Goal: Task Accomplishment & Management: Complete application form

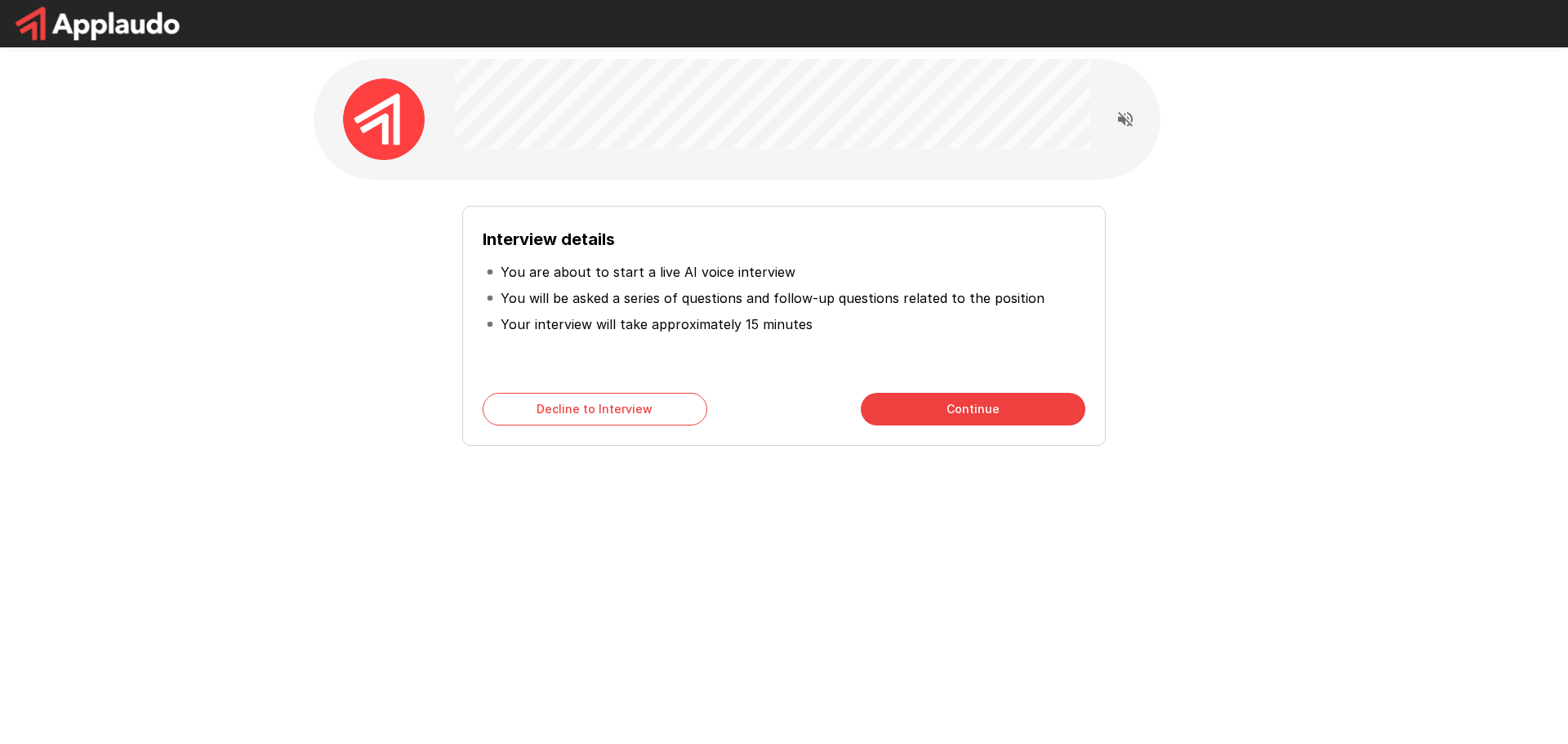
click at [925, 404] on button "Continue" at bounding box center [973, 408] width 225 height 32
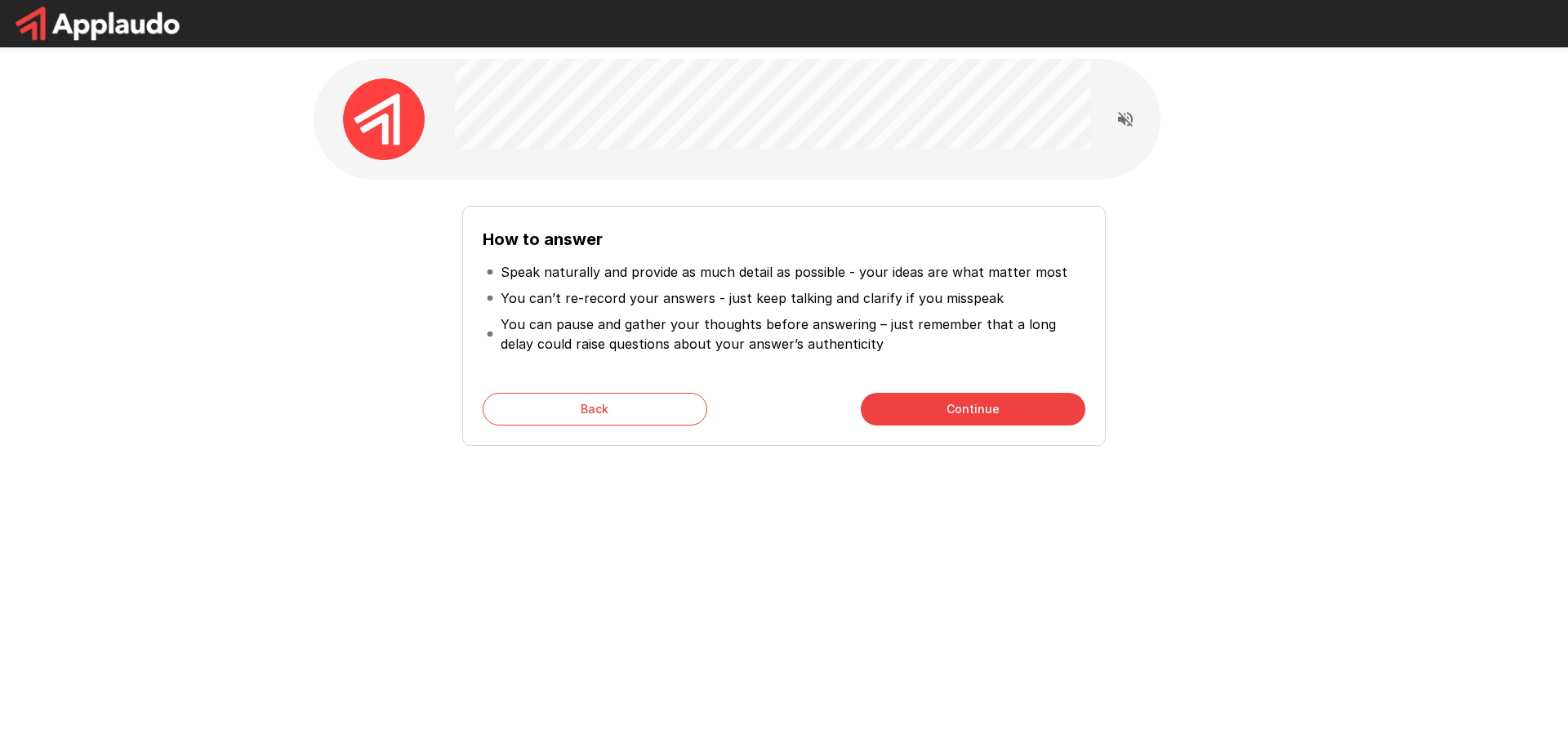
click at [932, 410] on button "Continue" at bounding box center [973, 408] width 225 height 32
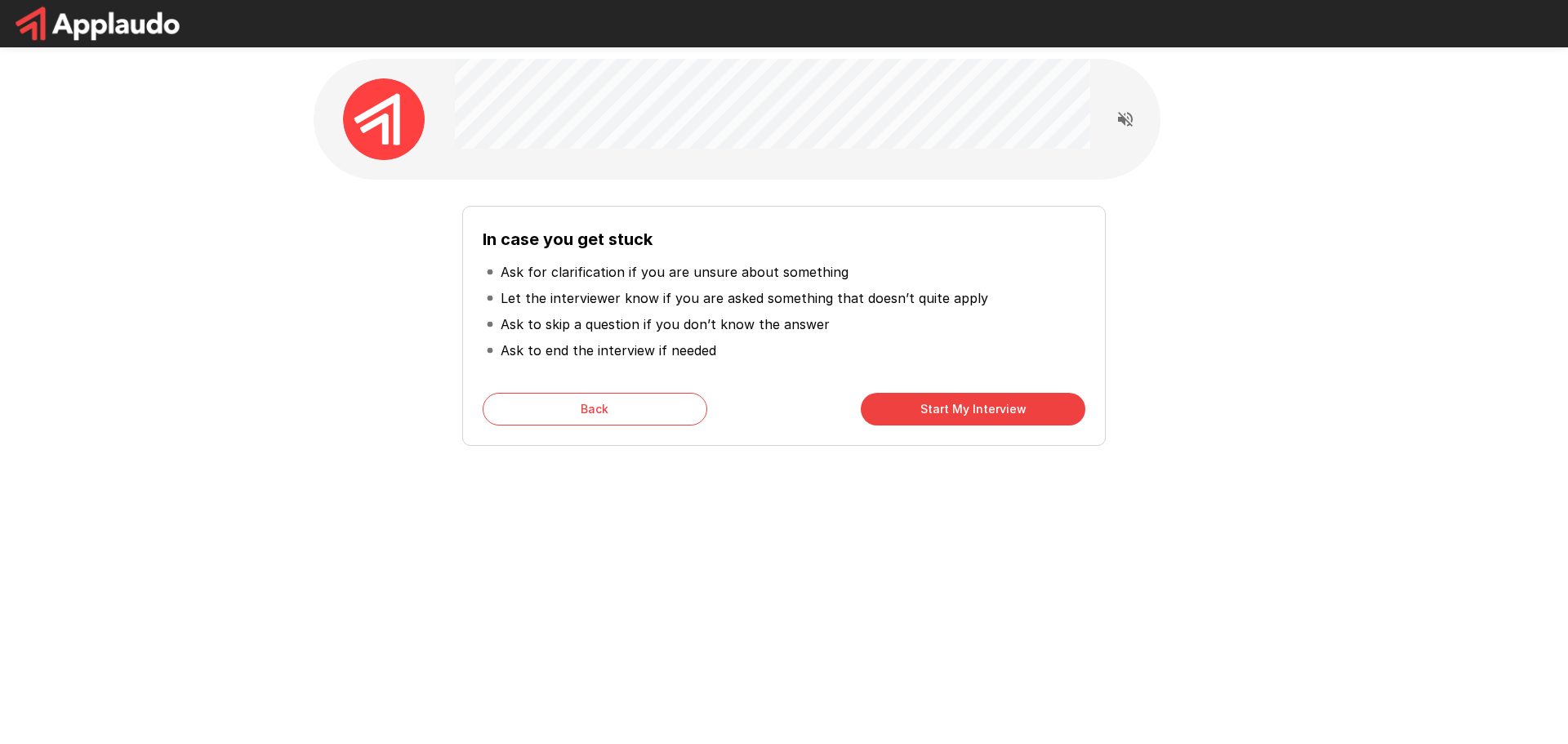
click at [925, 413] on button "Start My Interview" at bounding box center [973, 408] width 225 height 32
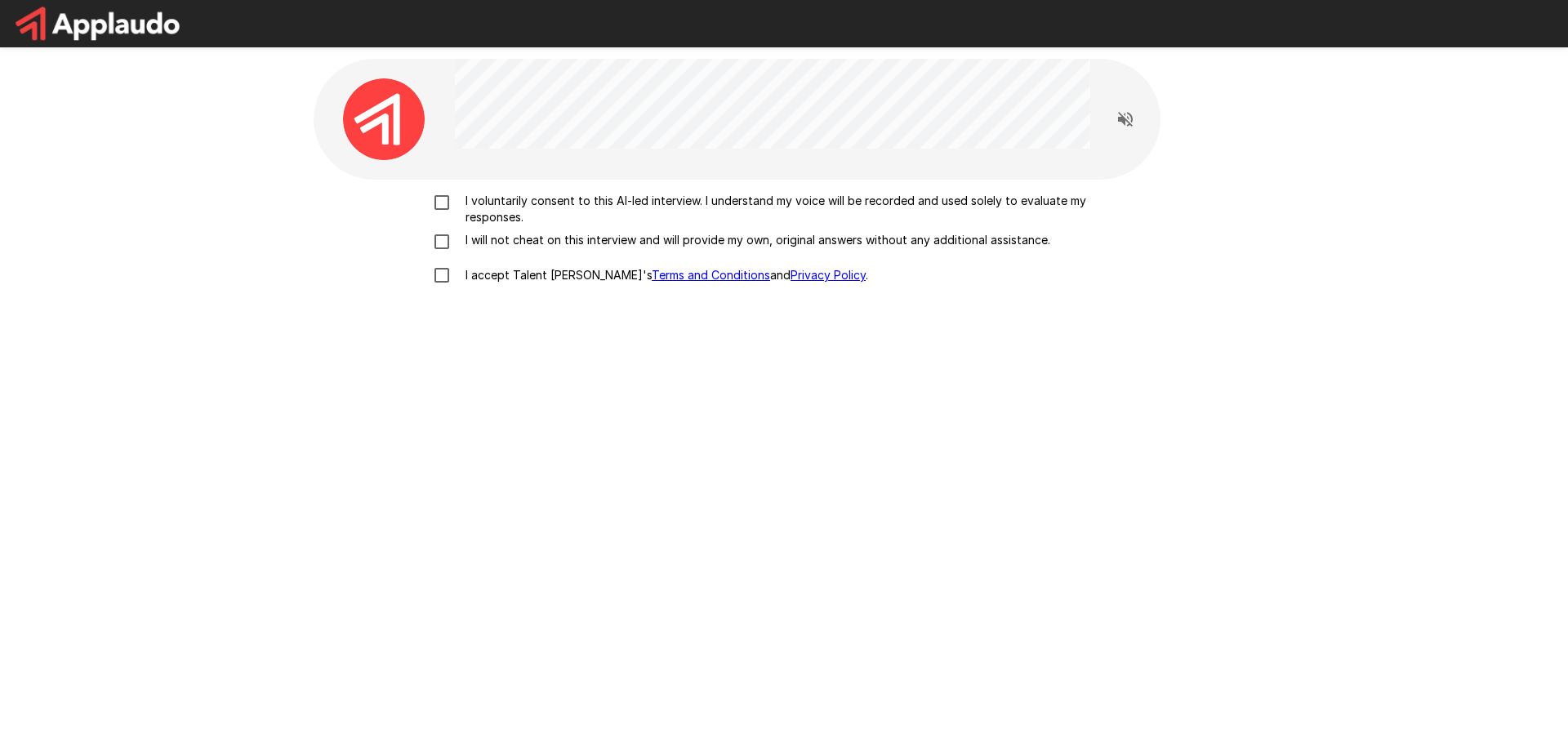
click at [947, 197] on p "I voluntarily consent to this AI-led interview. I understand my voice will be r…" at bounding box center [801, 208] width 684 height 32
click at [800, 242] on p "I will not cheat on this interview and will provide my own, original answers wi…" at bounding box center [754, 241] width 591 height 17
drag, startPoint x: 476, startPoint y: 275, endPoint x: 473, endPoint y: 283, distance: 8.5
click at [476, 275] on p "I accept Talent Llama's Terms and Conditions and Privacy Policy ." at bounding box center [664, 276] width 409 height 17
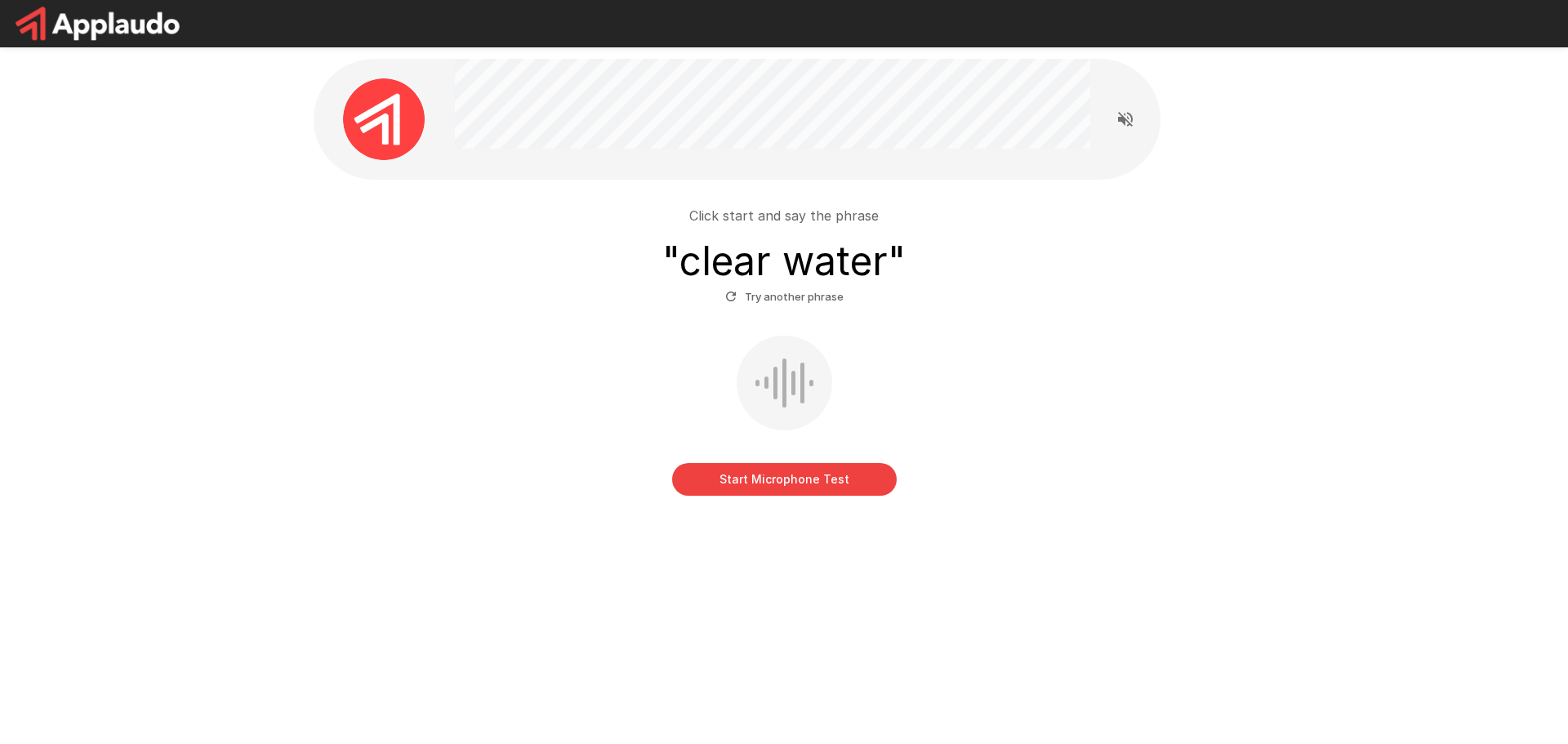
click at [748, 476] on button "Start Microphone Test" at bounding box center [784, 478] width 225 height 32
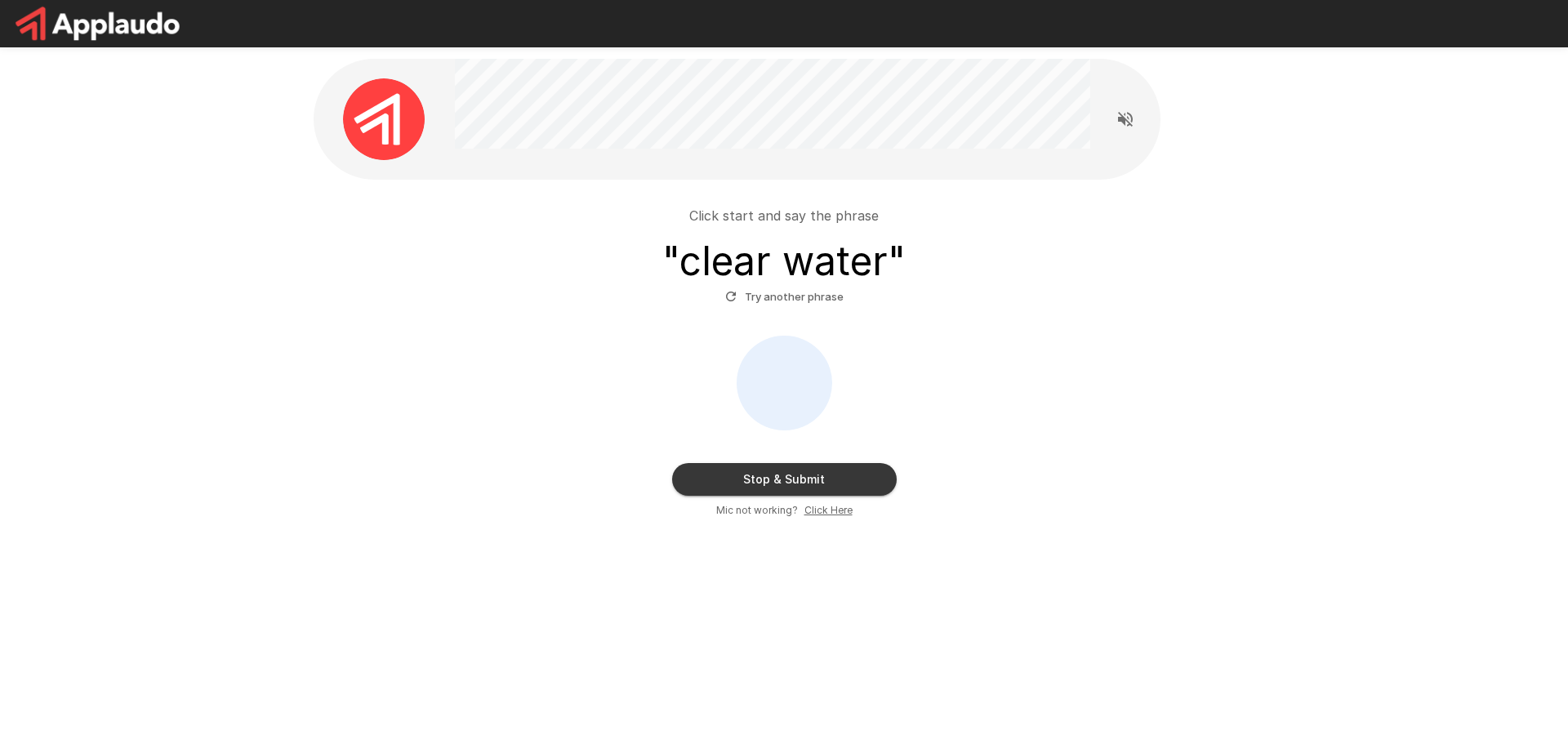
click at [774, 477] on button "Stop & Submit" at bounding box center [784, 478] width 225 height 32
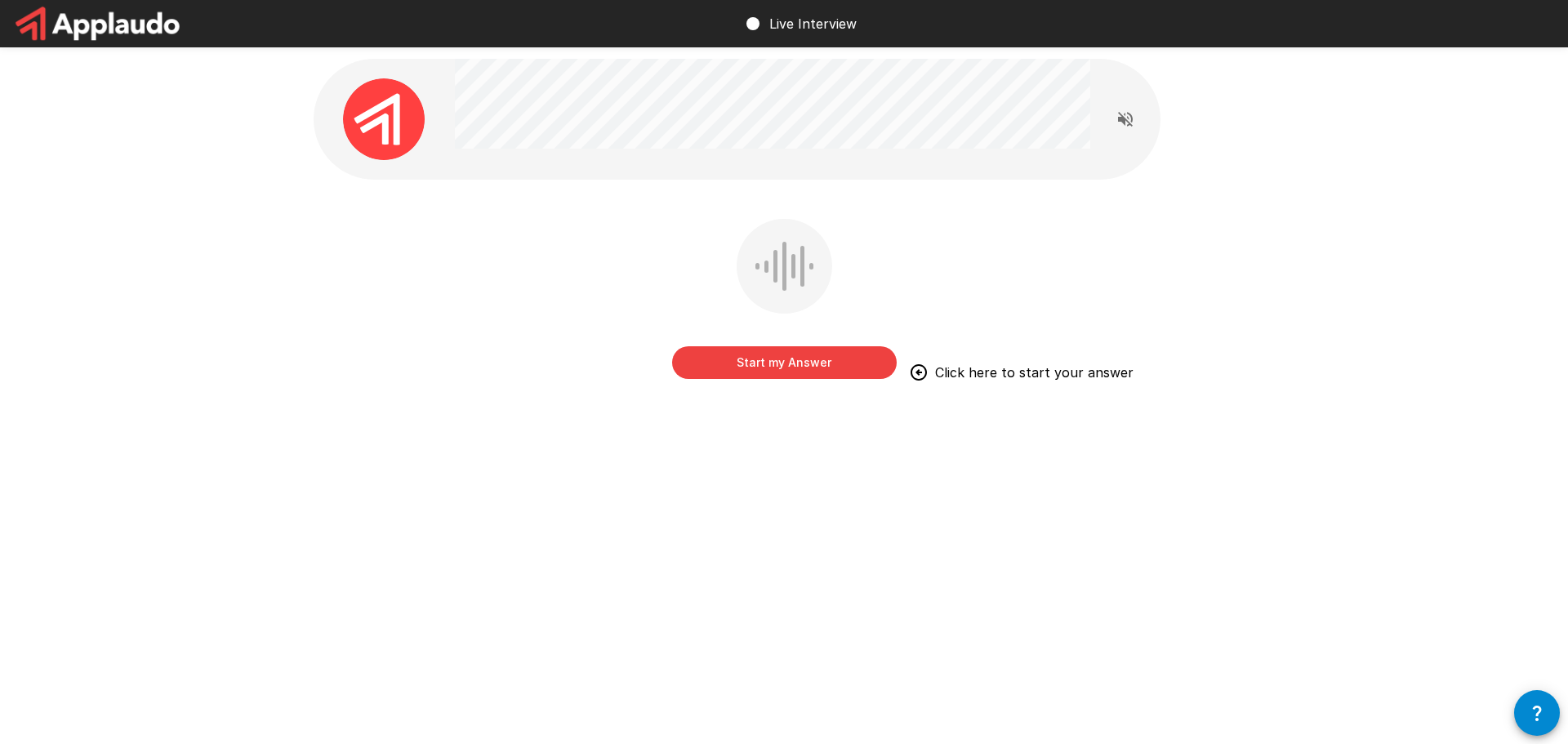
click at [776, 362] on button "Start my Answer" at bounding box center [784, 362] width 225 height 32
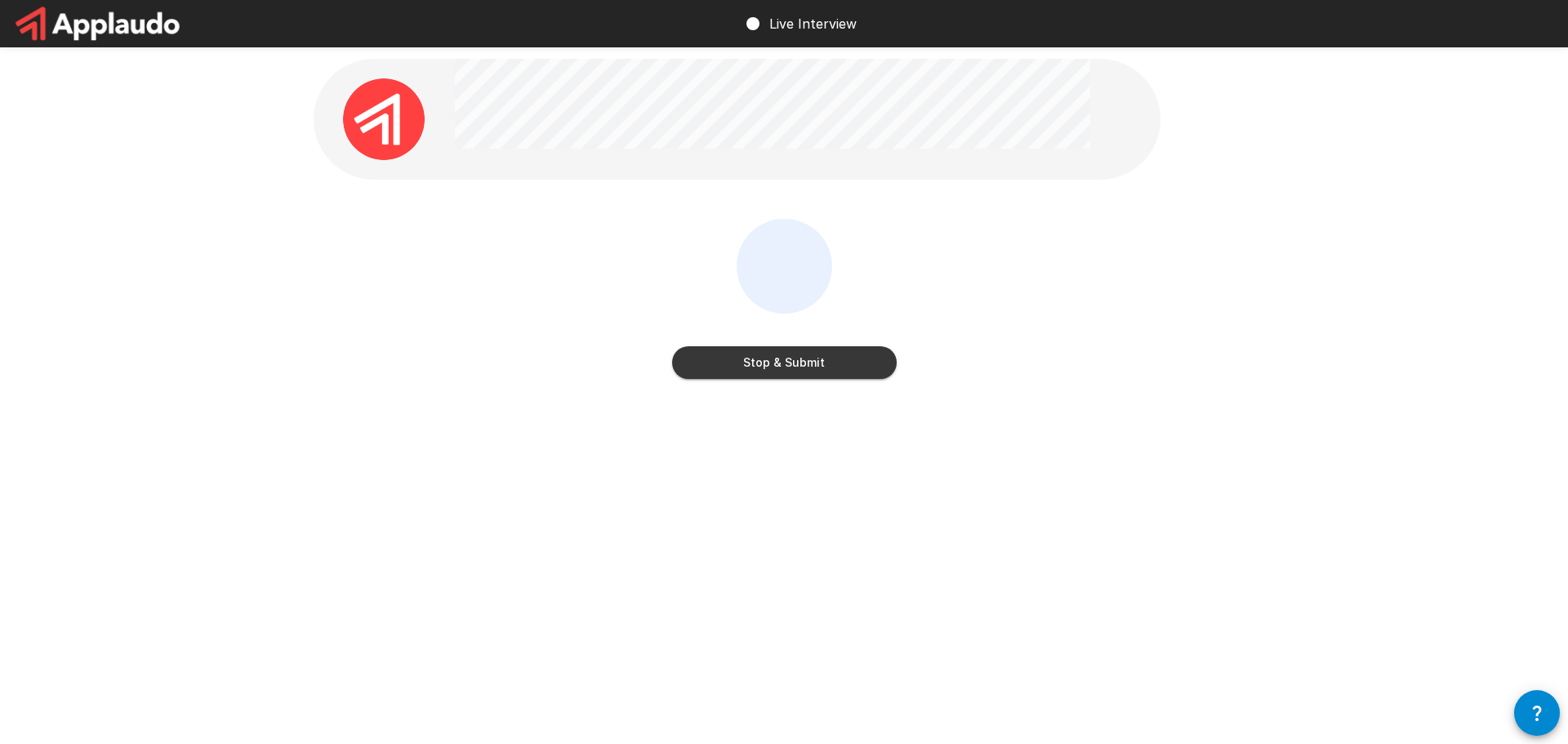
click at [717, 372] on button "Stop & Submit" at bounding box center [784, 362] width 225 height 32
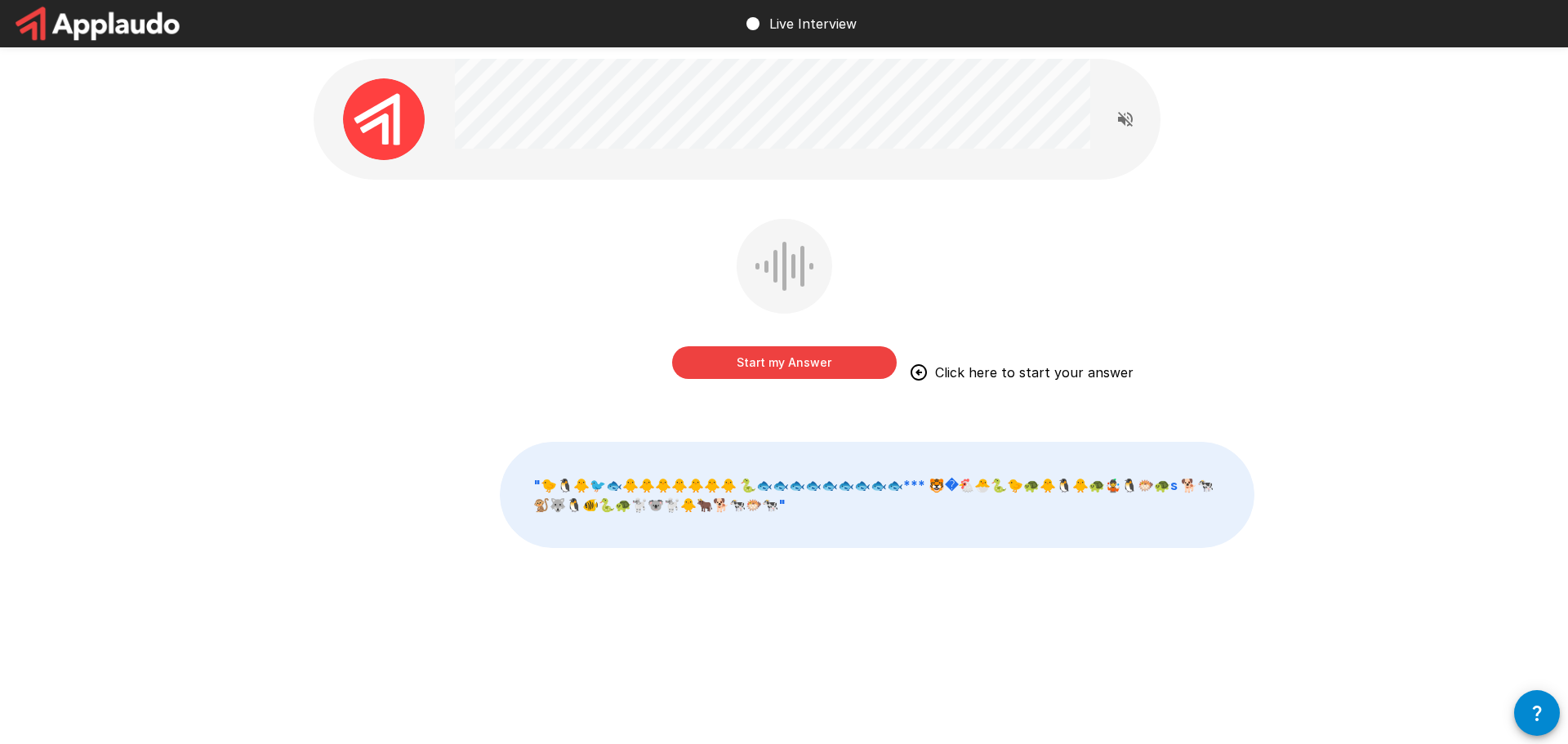
click at [795, 359] on button "Start my Answer" at bounding box center [784, 362] width 225 height 32
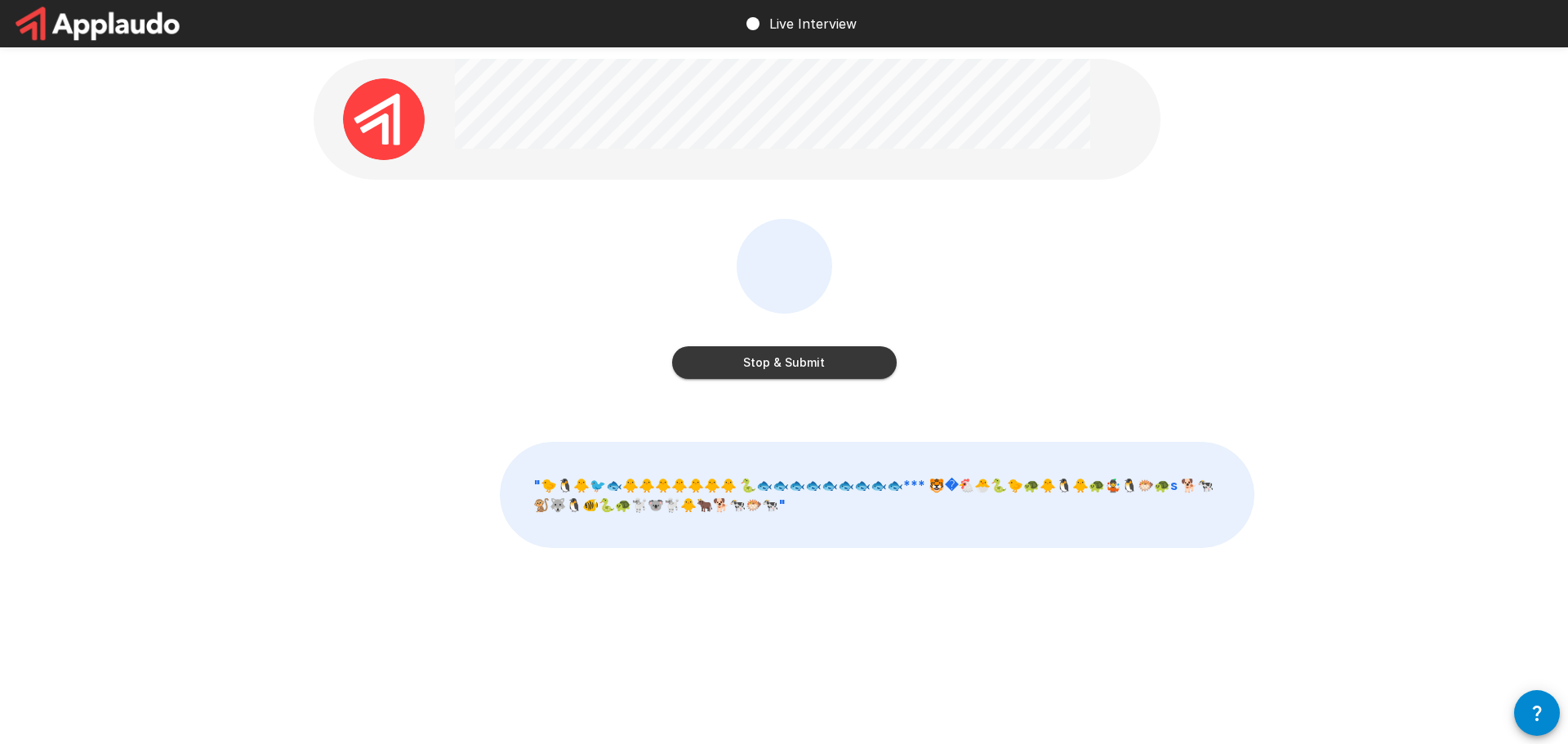
click at [804, 368] on button "Stop & Submit" at bounding box center [784, 362] width 225 height 32
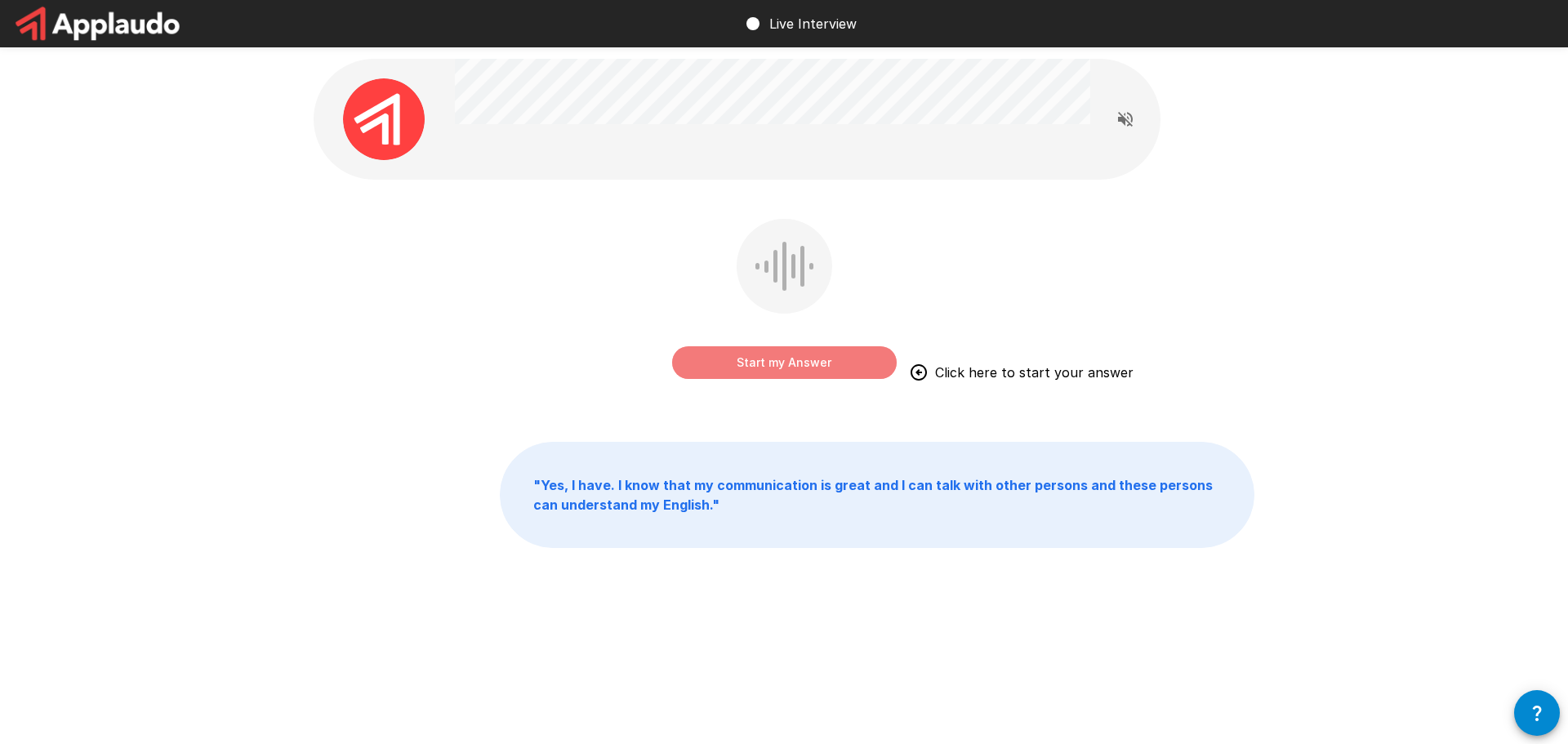
click at [803, 360] on button "Start my Answer" at bounding box center [784, 362] width 225 height 32
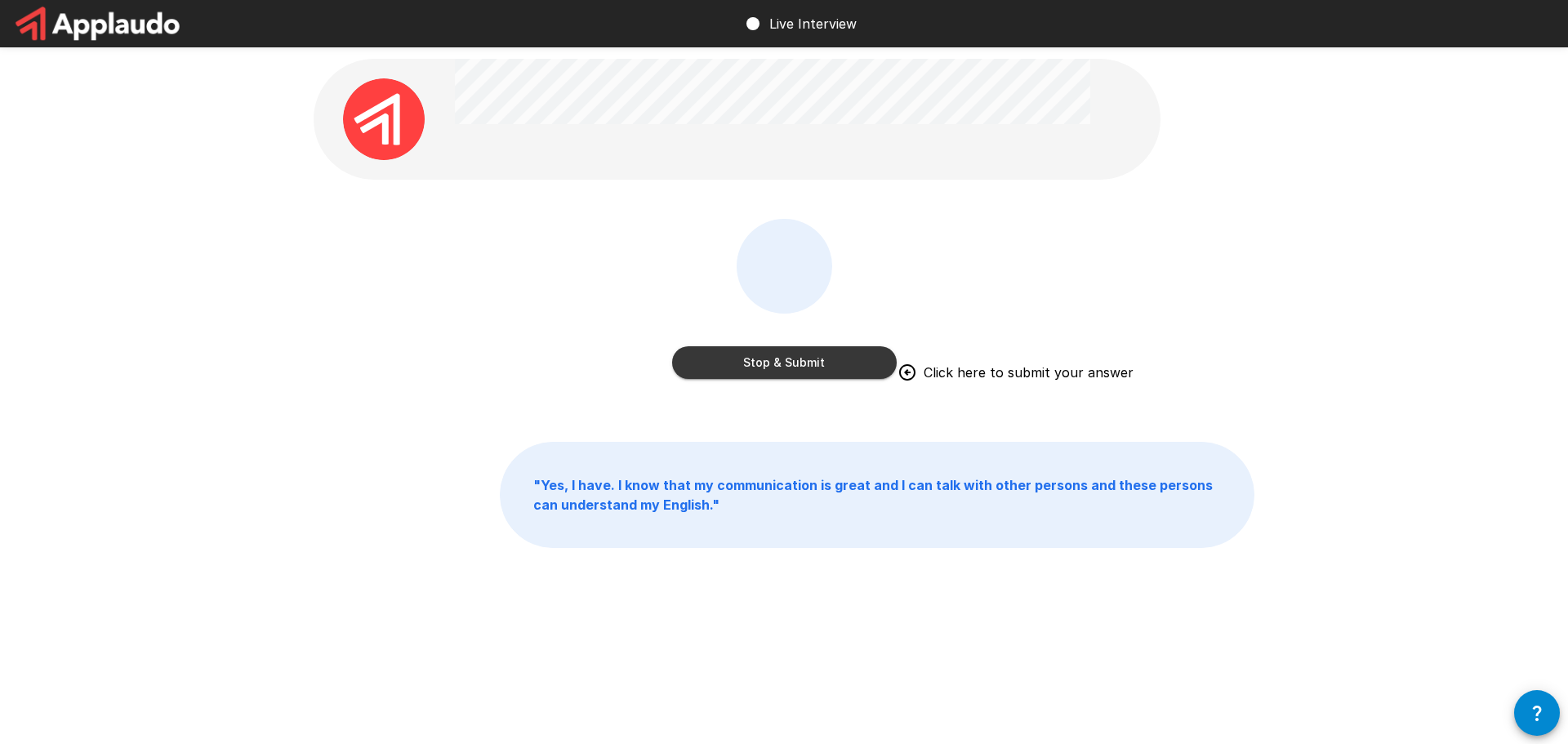
click at [530, 491] on p "" Yes, I have. I know that my communication is great and I can talk with other …" at bounding box center [877, 494] width 753 height 104
click at [763, 340] on div "Stop & Submit Click here to submit your answer" at bounding box center [784, 346] width 225 height 65
click at [772, 358] on button "Stop & Submit" at bounding box center [784, 362] width 225 height 32
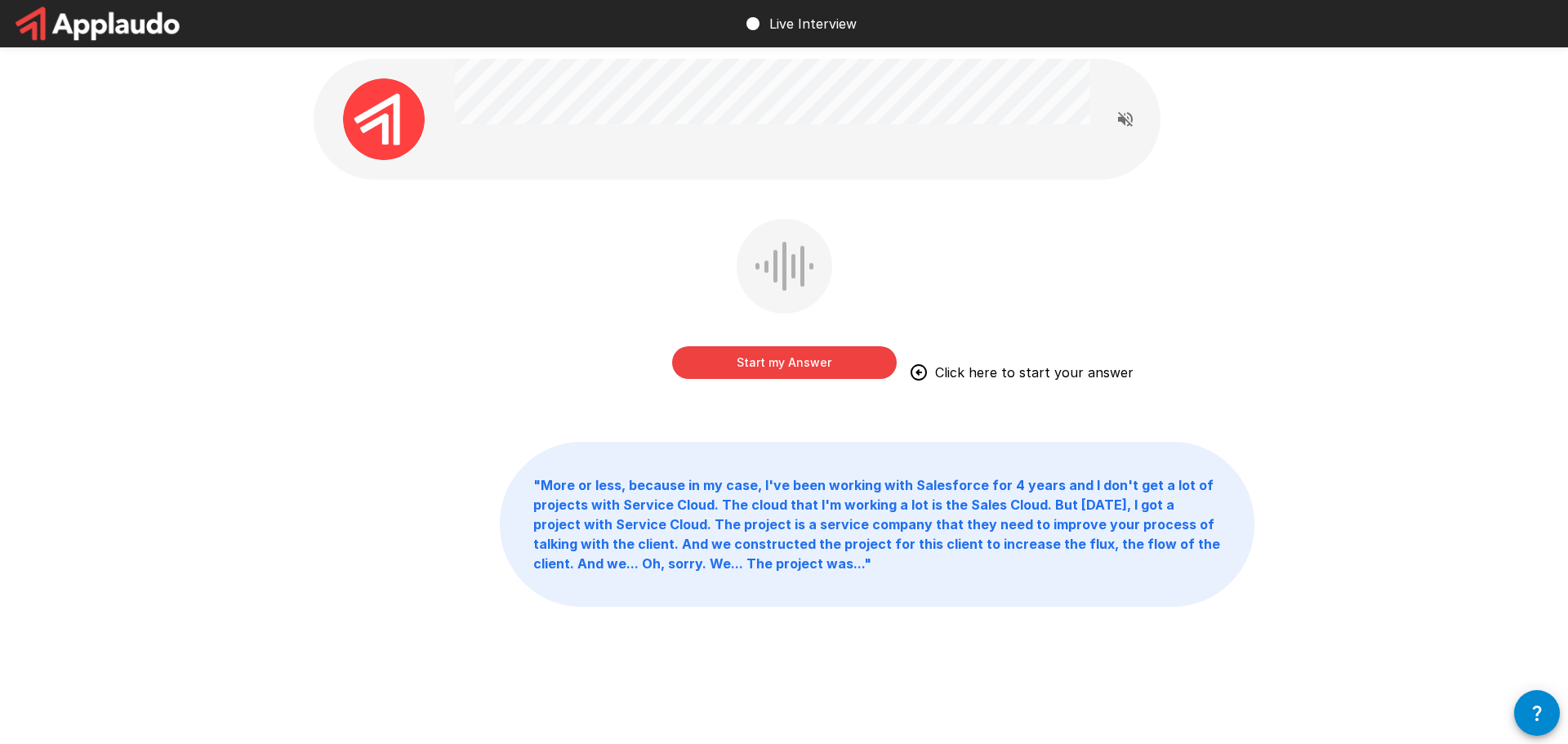
click at [715, 368] on button "Start my Answer" at bounding box center [784, 362] width 225 height 32
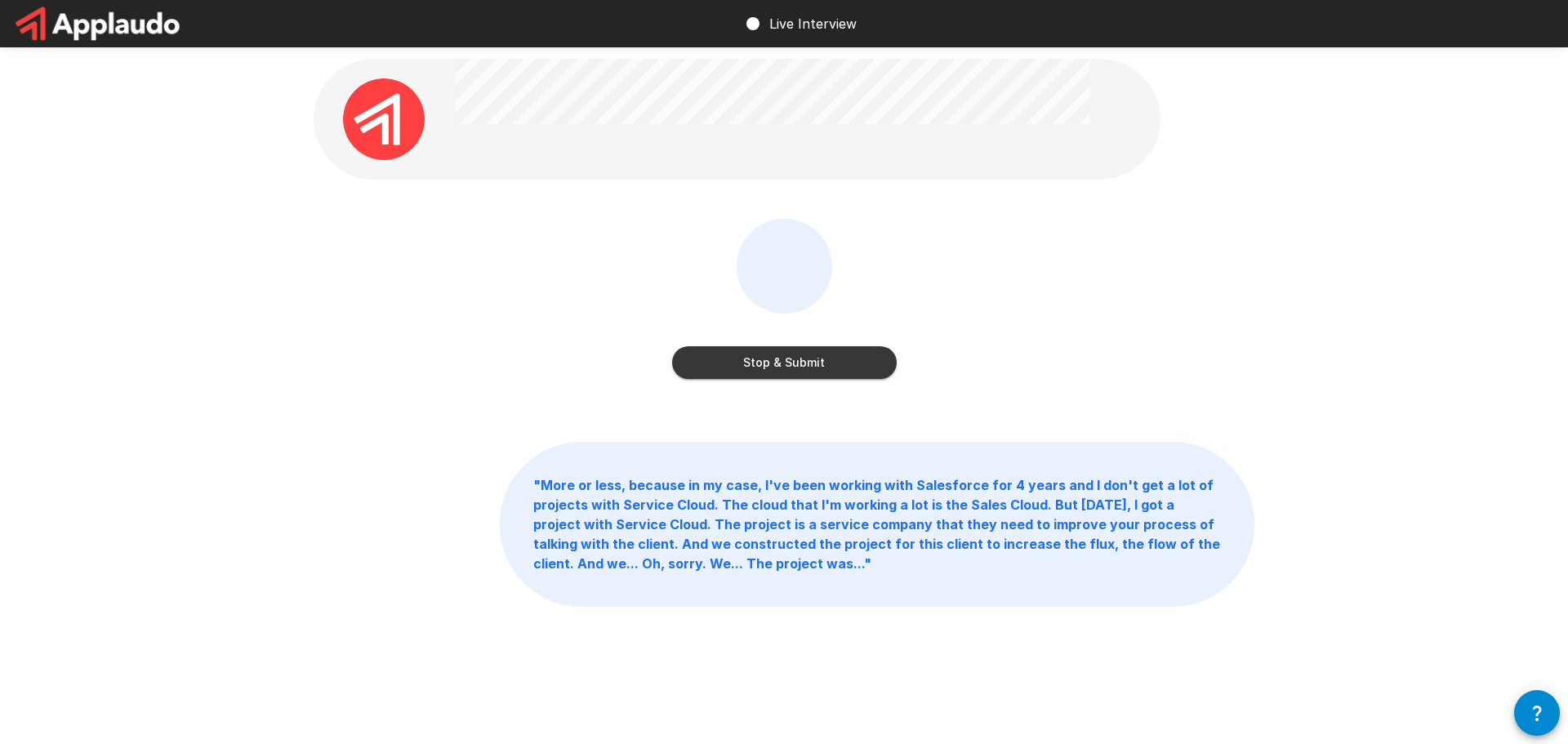
click at [754, 359] on button "Stop & Submit" at bounding box center [784, 362] width 225 height 32
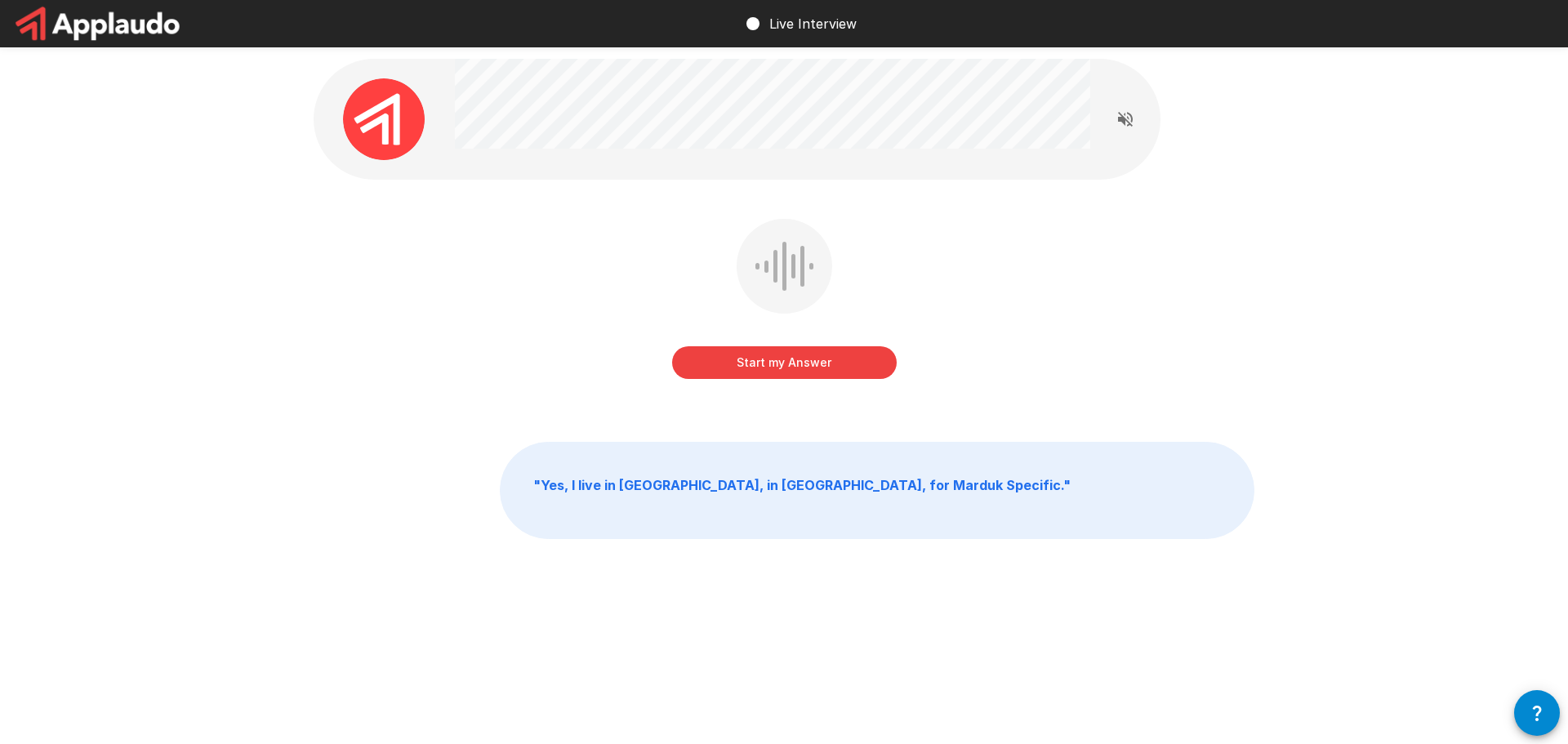
click at [804, 368] on button "Start my Answer" at bounding box center [784, 362] width 225 height 32
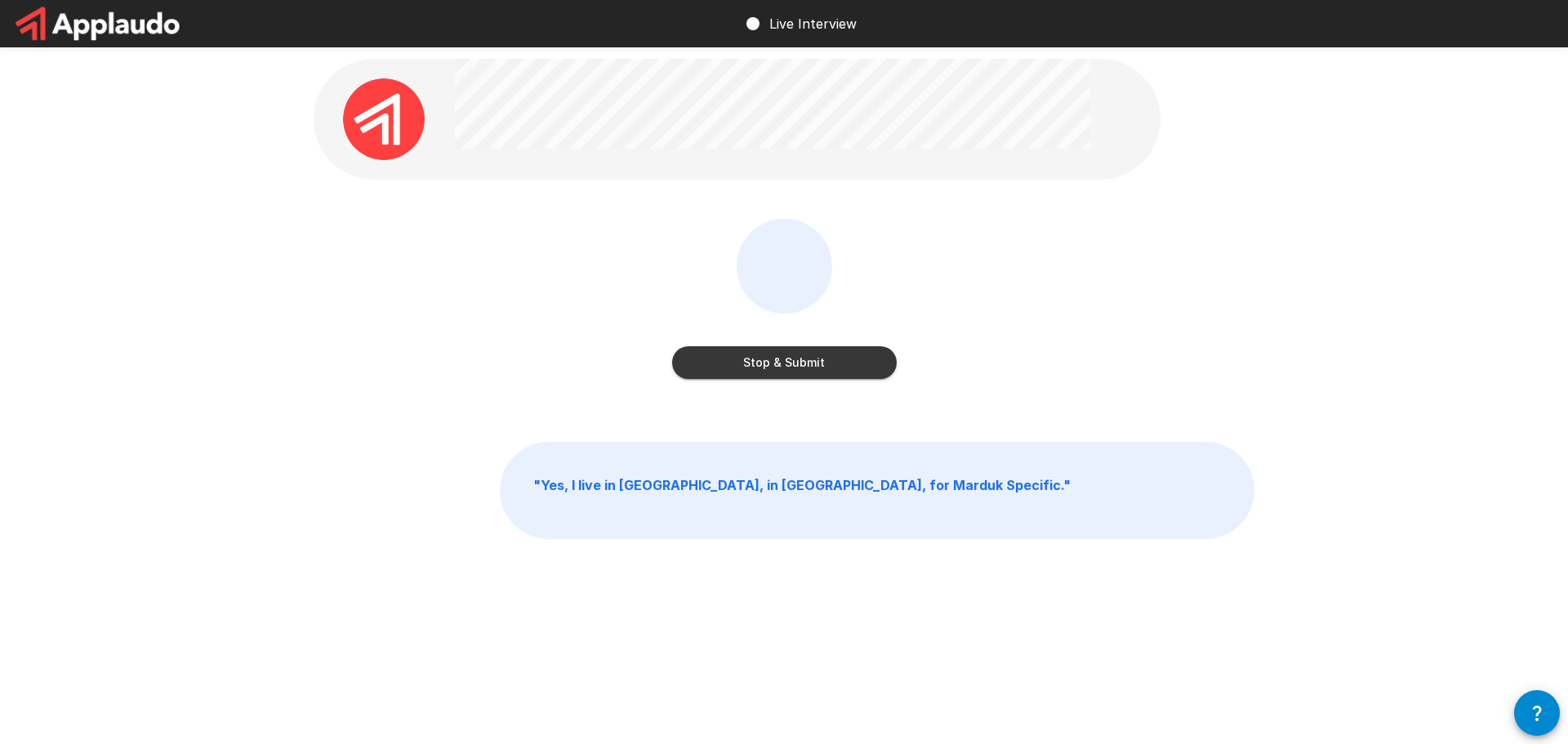
click at [776, 370] on button "Stop & Submit" at bounding box center [784, 362] width 225 height 32
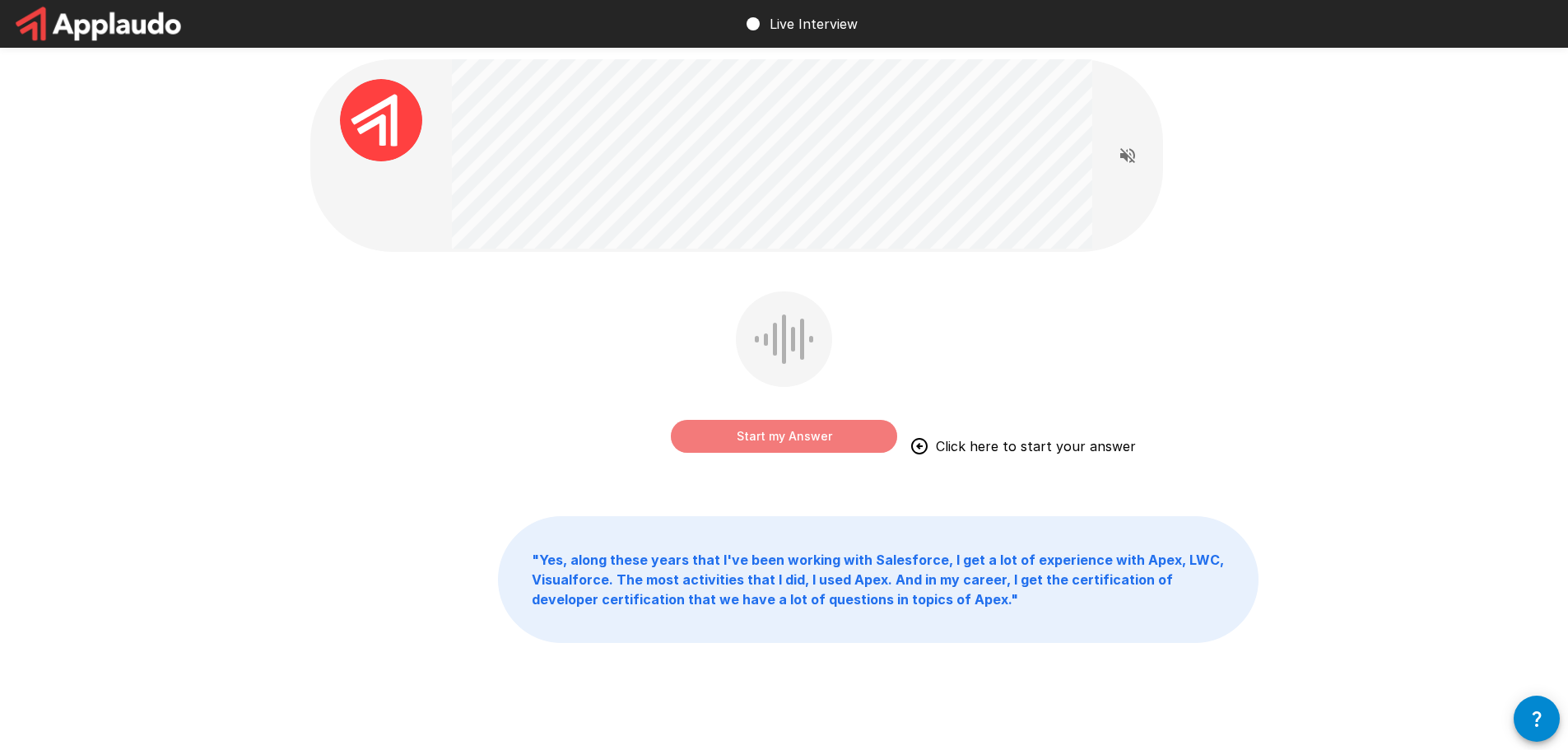
click at [785, 438] on button "Start my Answer" at bounding box center [784, 436] width 227 height 33
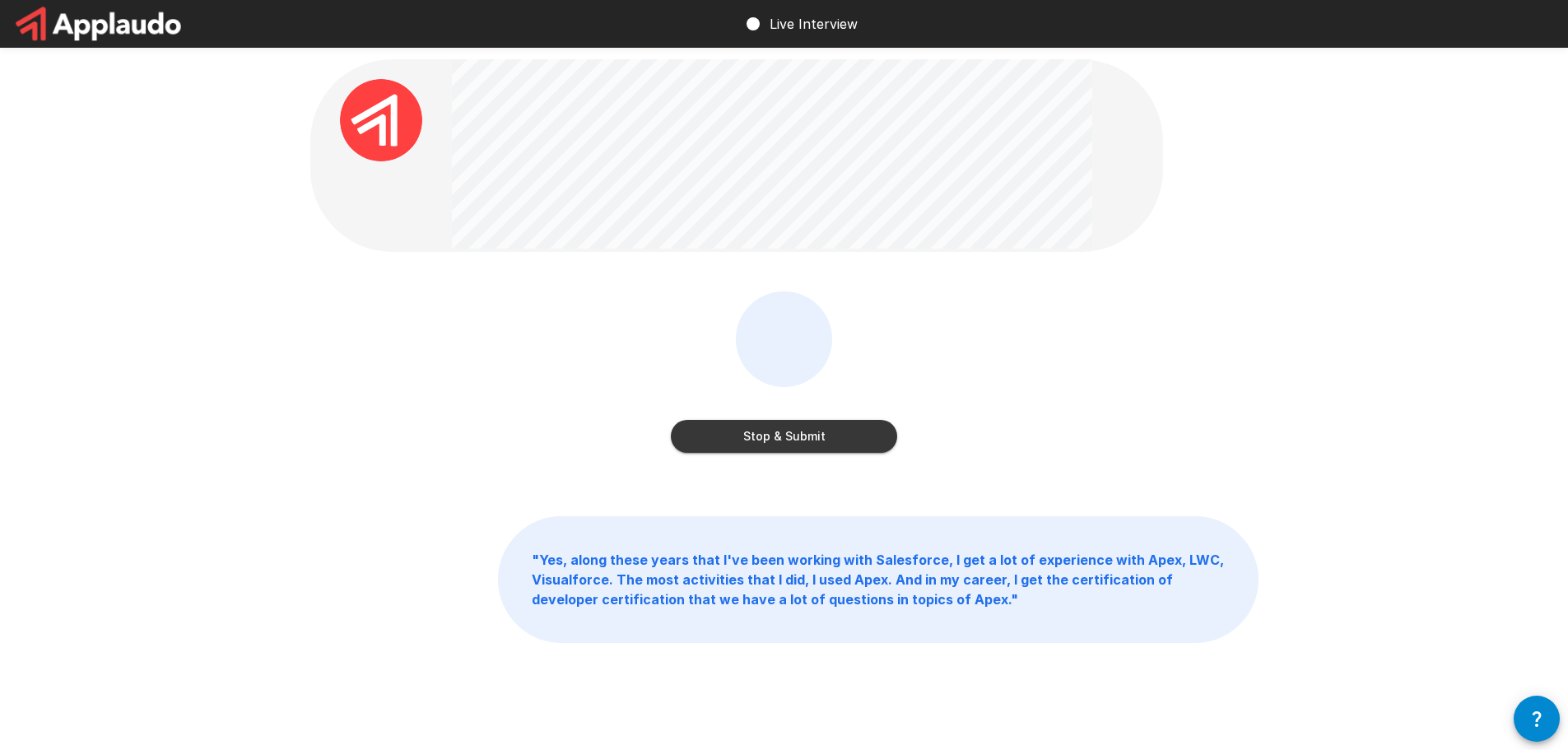
click at [785, 438] on button "Stop & Submit" at bounding box center [784, 436] width 227 height 33
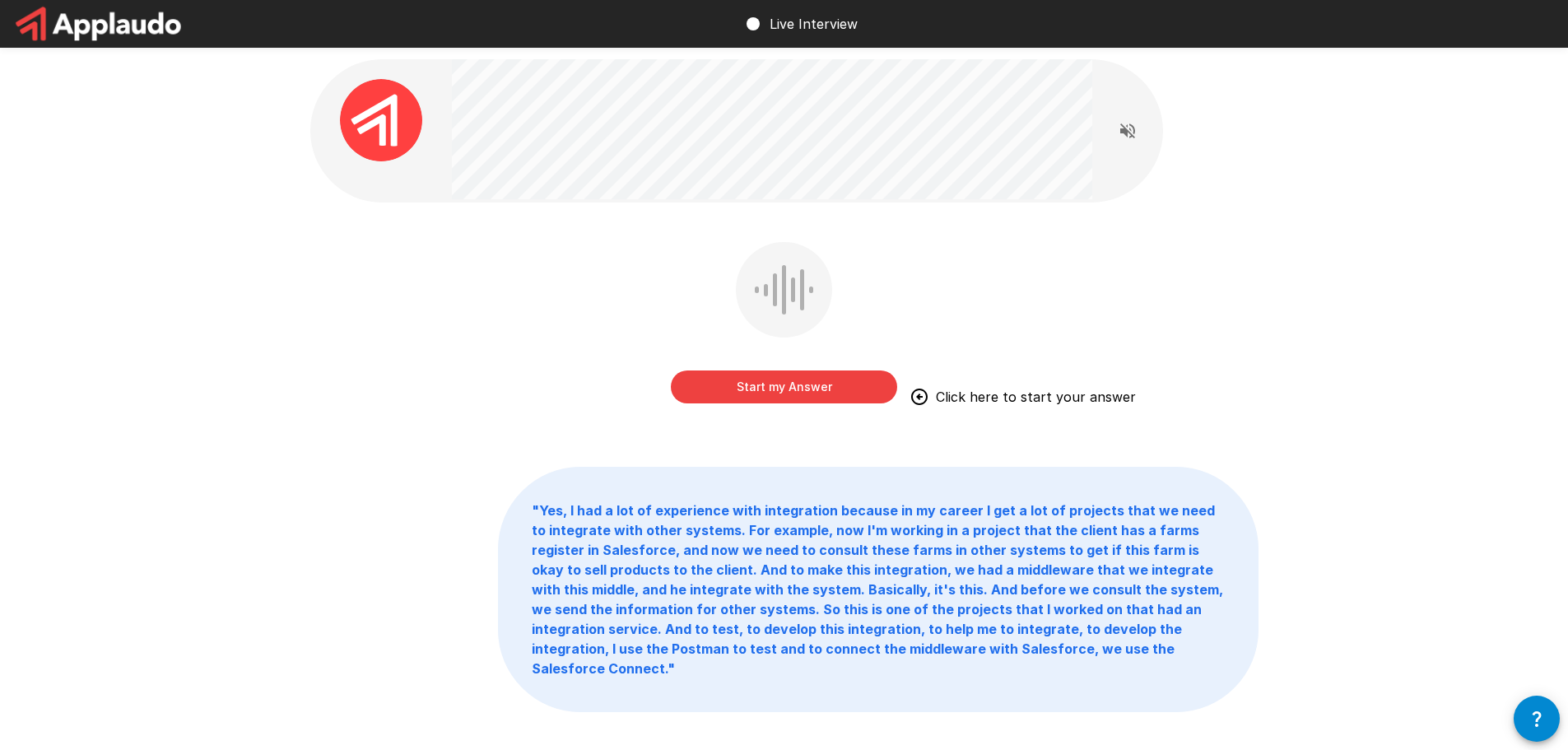
click at [771, 392] on button "Start my Answer" at bounding box center [784, 387] width 227 height 33
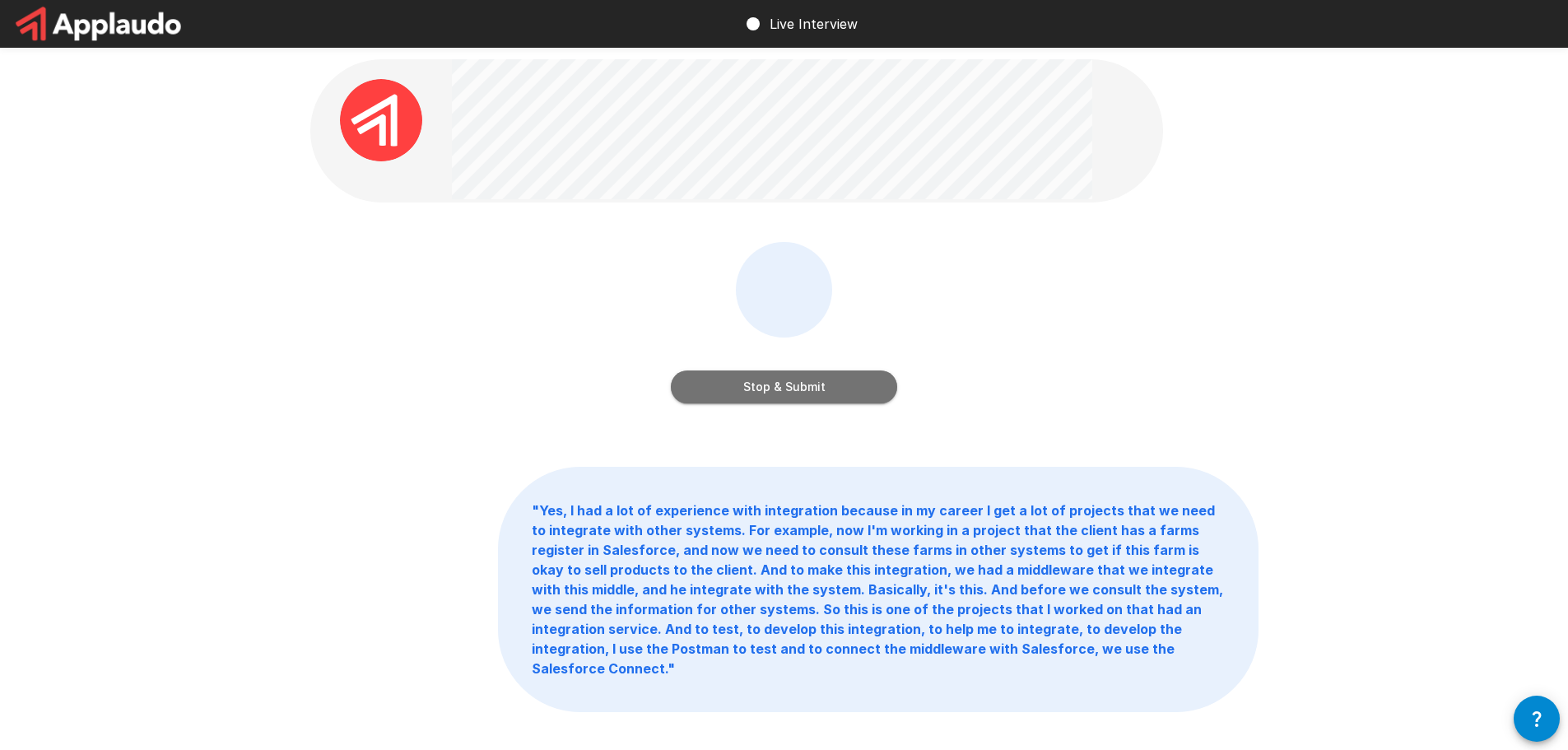
click at [771, 392] on button "Stop & Submit" at bounding box center [784, 387] width 227 height 33
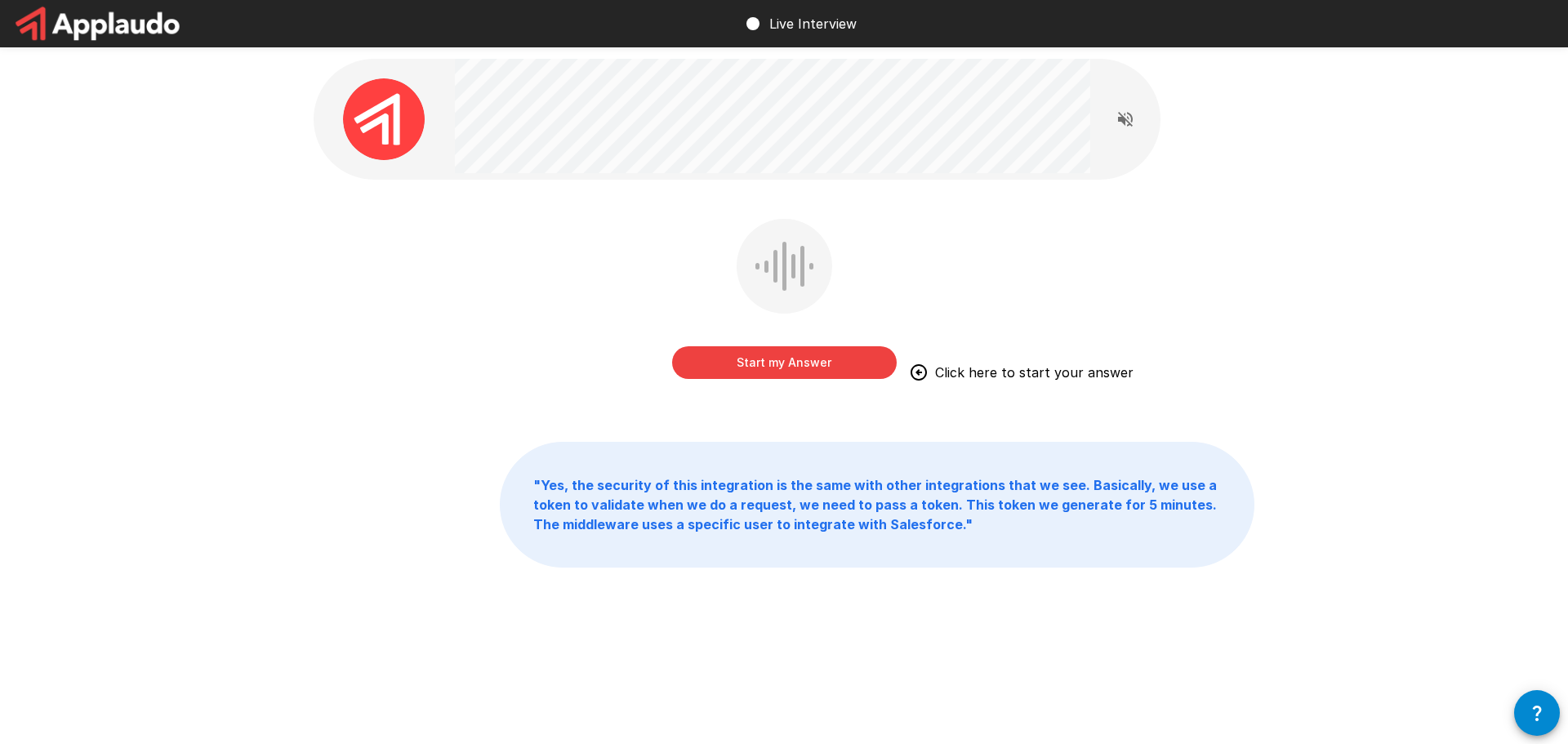
click at [754, 369] on button "Start my Answer" at bounding box center [784, 362] width 225 height 32
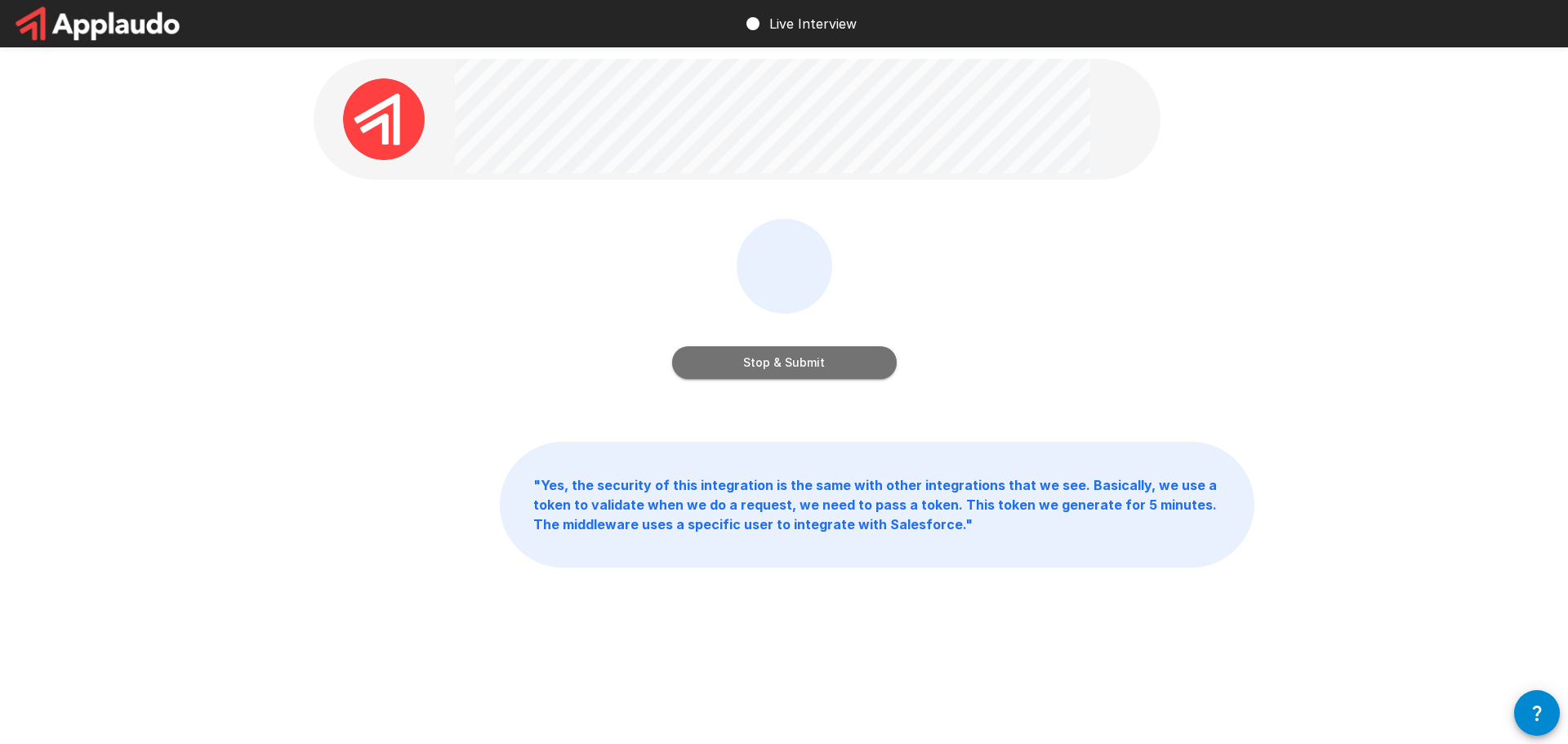
click at [781, 361] on button "Stop & Submit" at bounding box center [784, 362] width 225 height 32
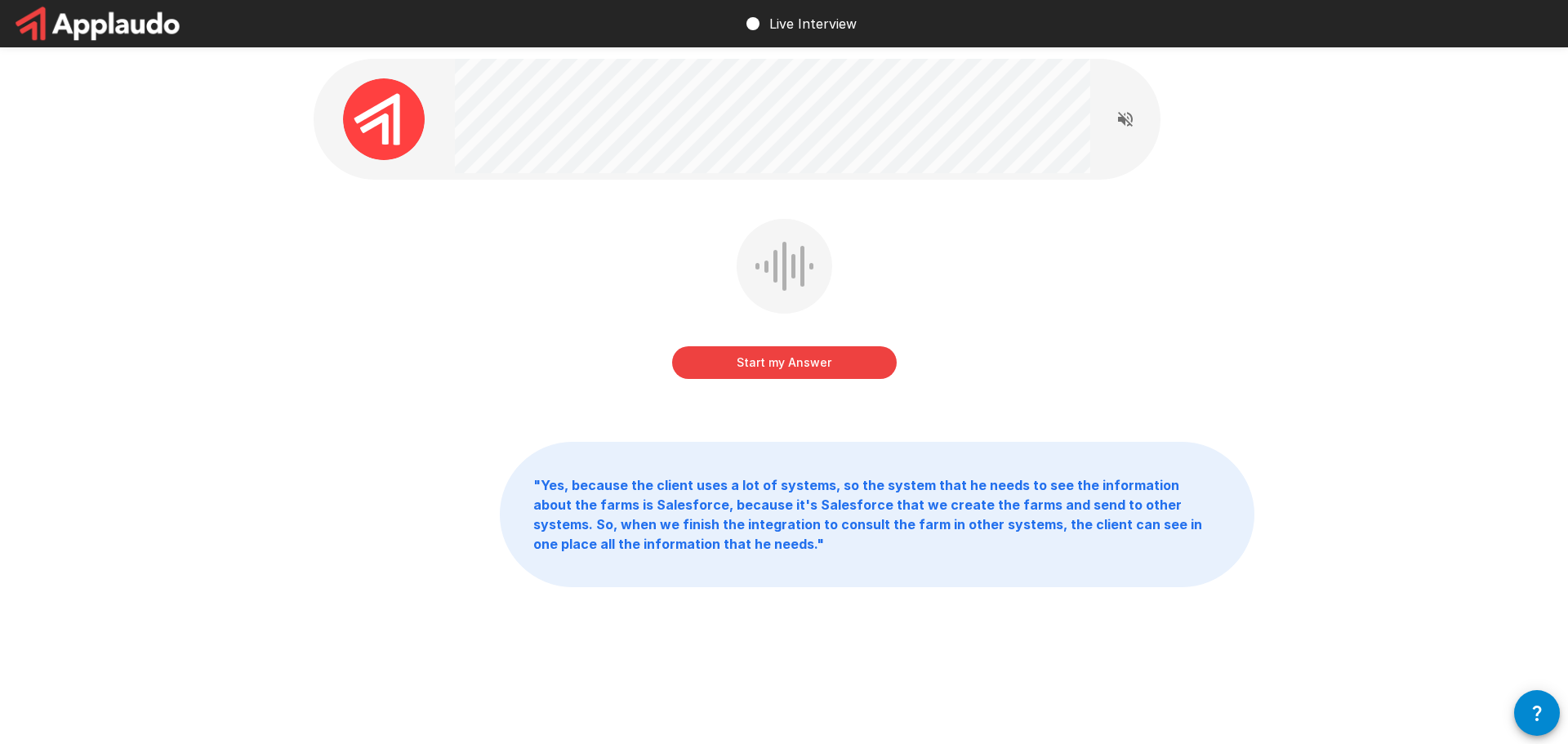
click at [767, 361] on button "Start my Answer" at bounding box center [784, 362] width 225 height 32
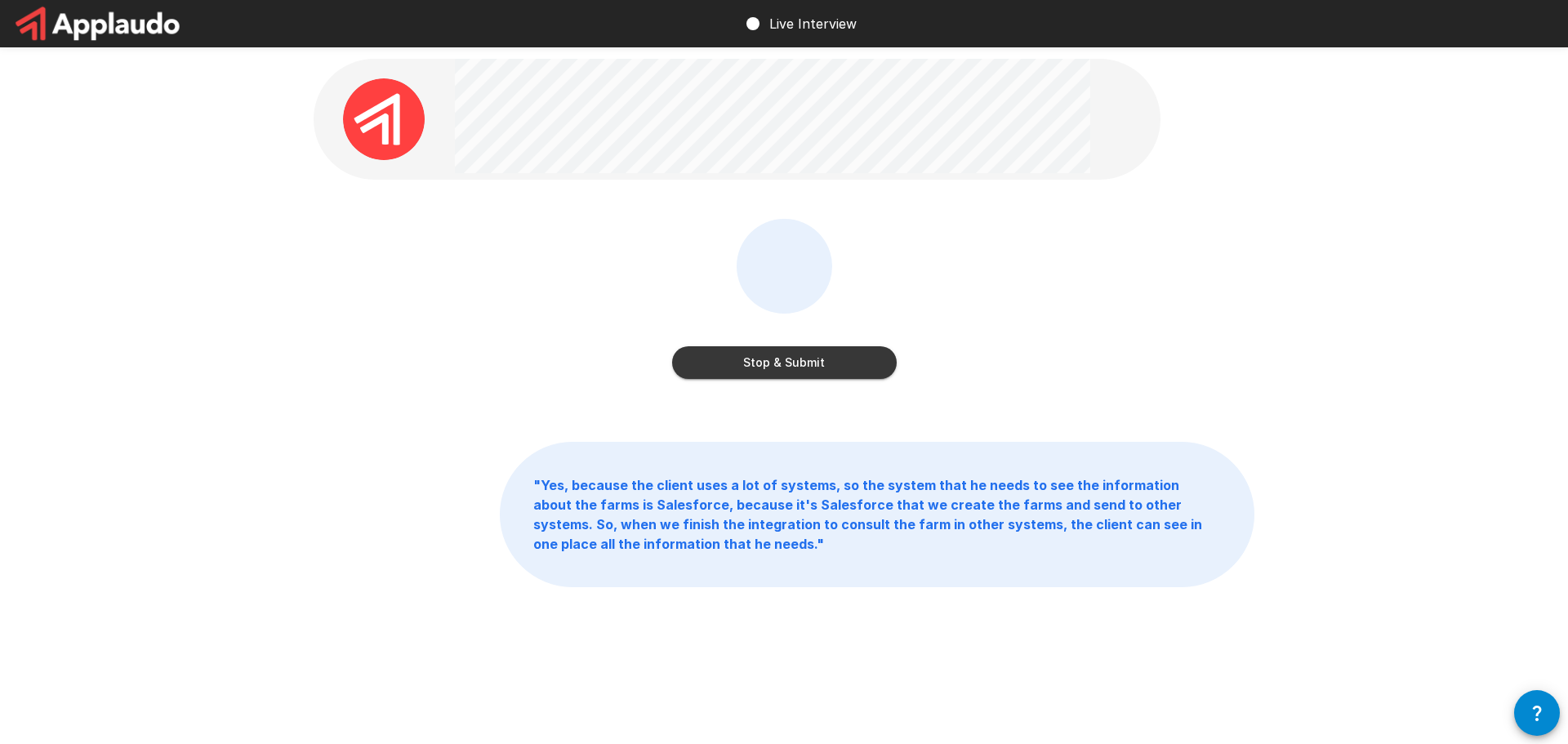
click at [809, 370] on button "Stop & Submit" at bounding box center [784, 362] width 225 height 32
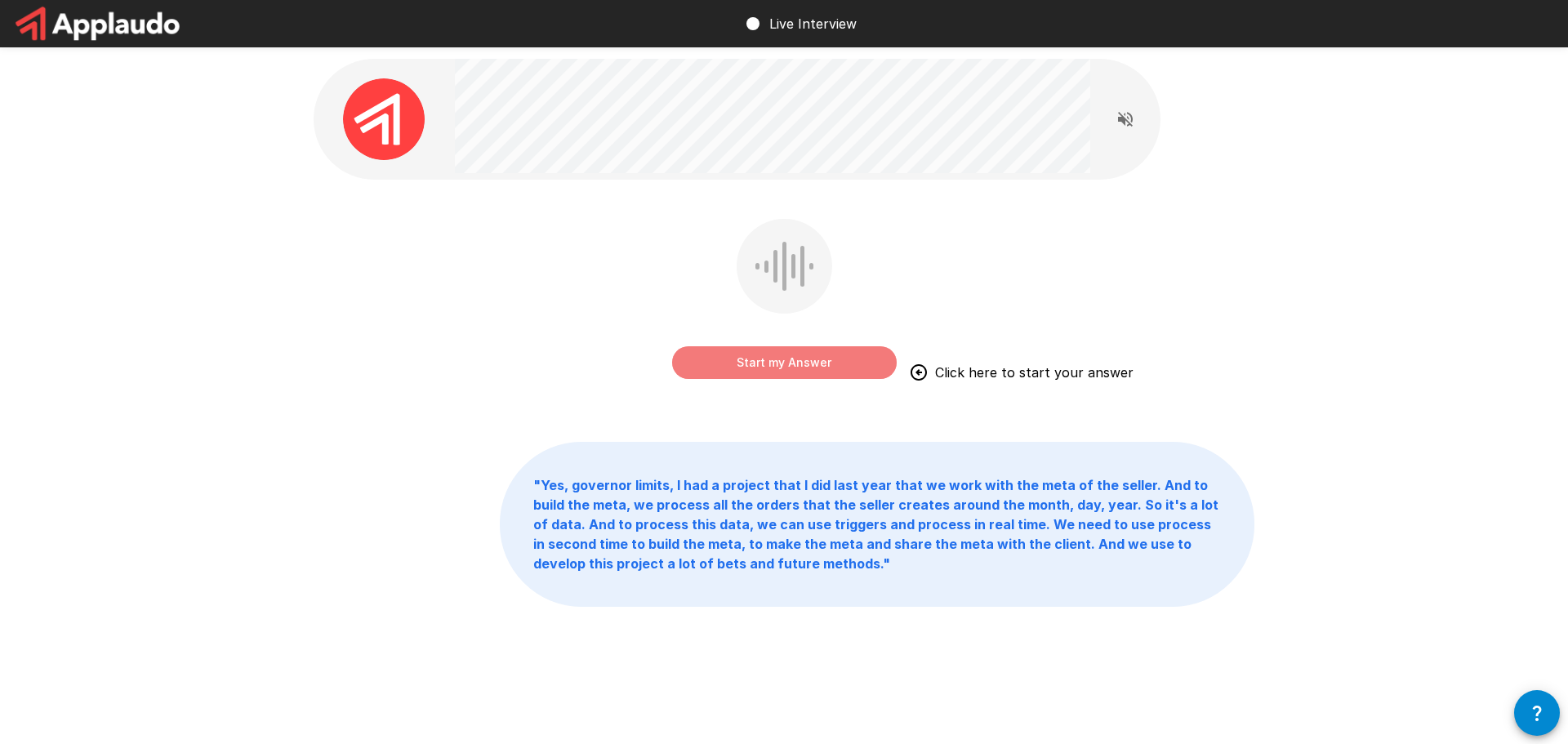
click at [778, 354] on button "Start my Answer" at bounding box center [784, 362] width 225 height 32
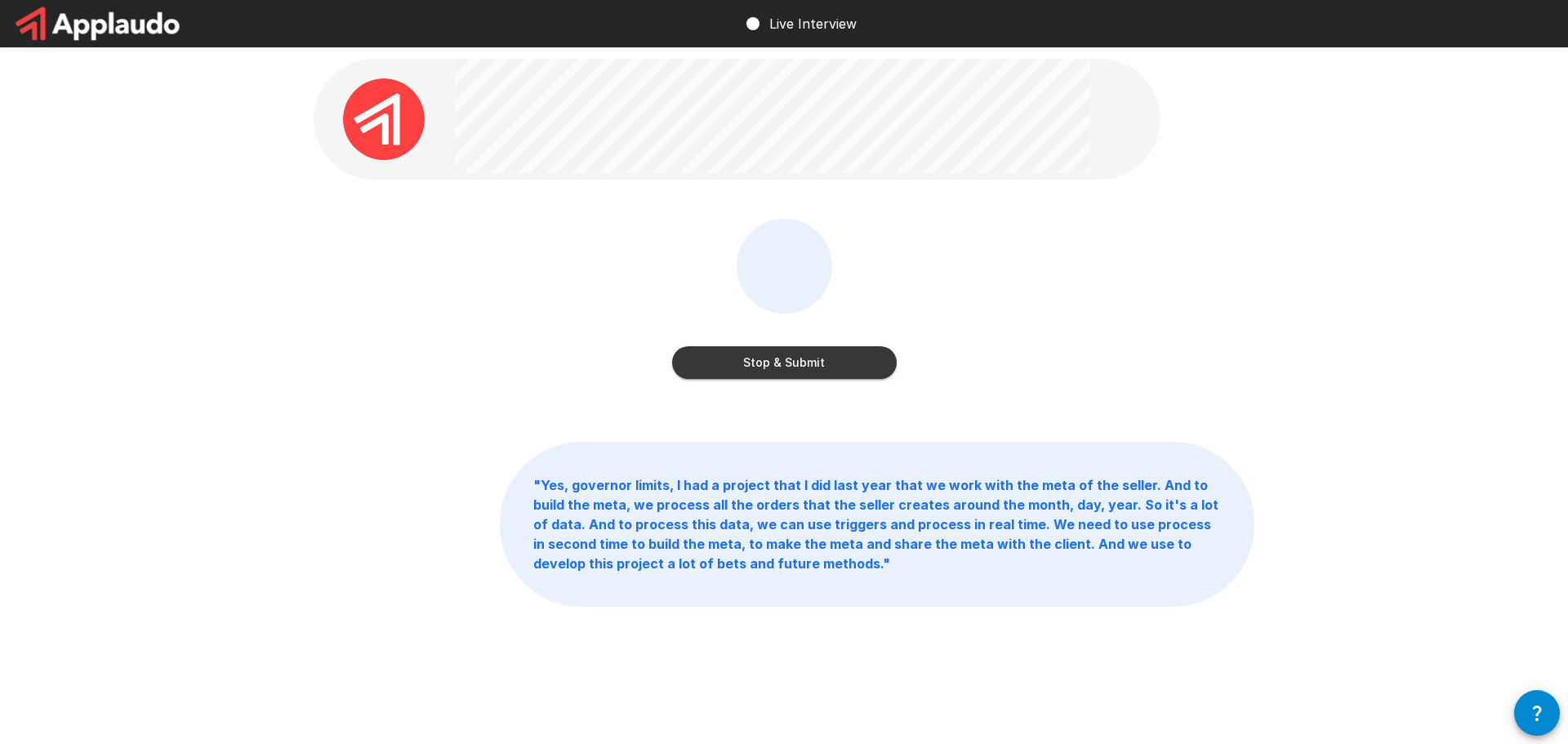
click at [792, 352] on button "Stop & Submit" at bounding box center [784, 362] width 225 height 32
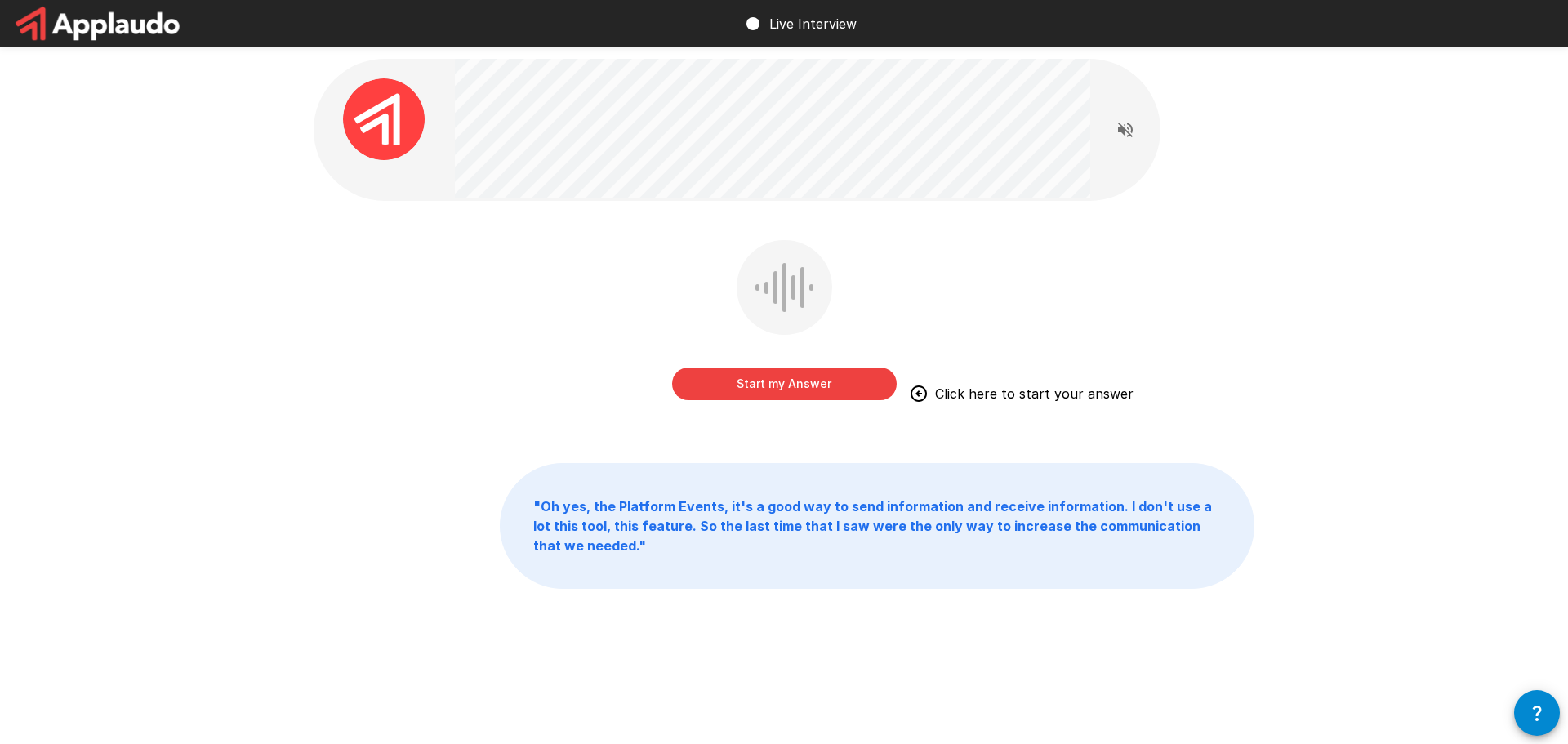
click at [751, 383] on button "Start my Answer" at bounding box center [784, 384] width 225 height 32
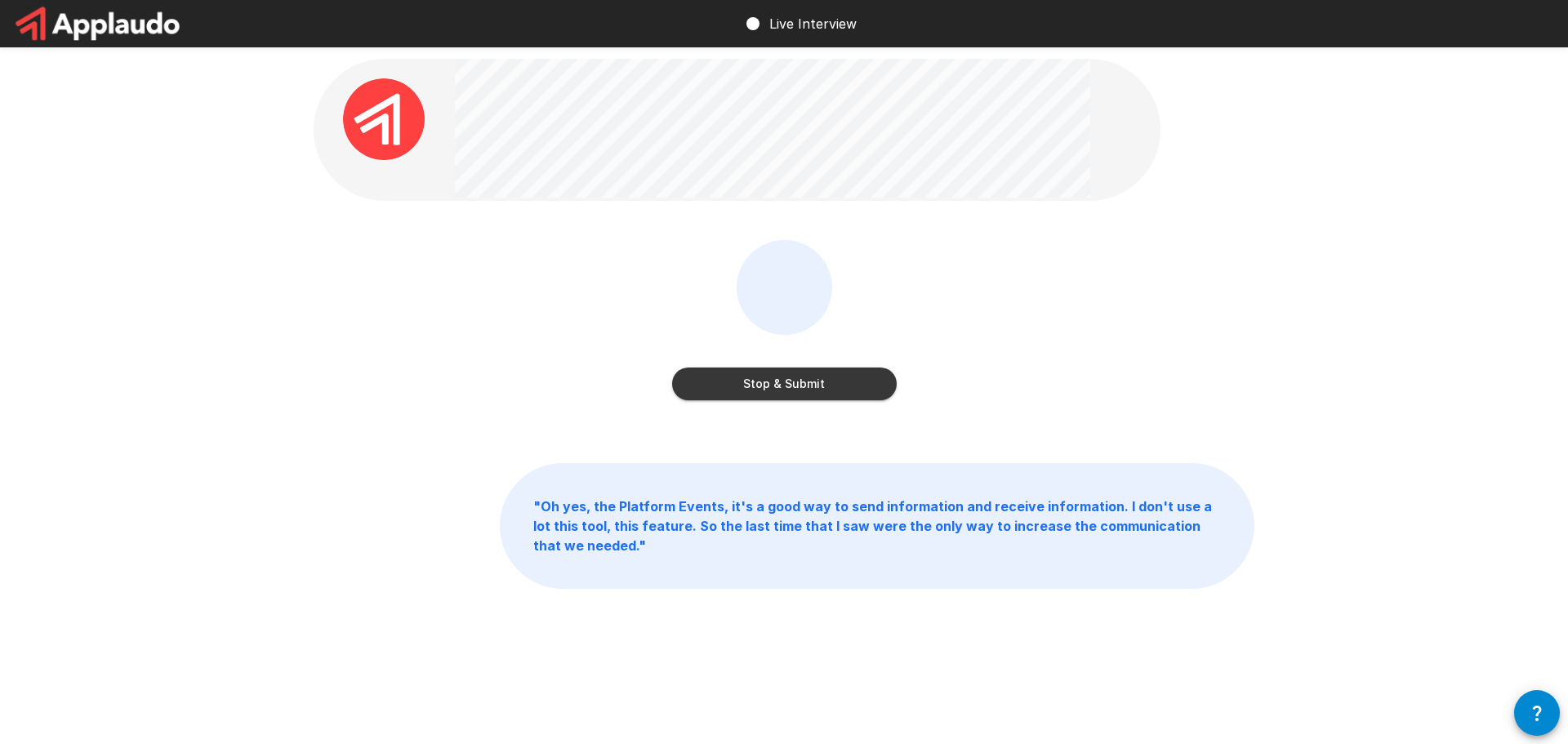
click at [783, 377] on button "Stop & Submit" at bounding box center [784, 384] width 225 height 32
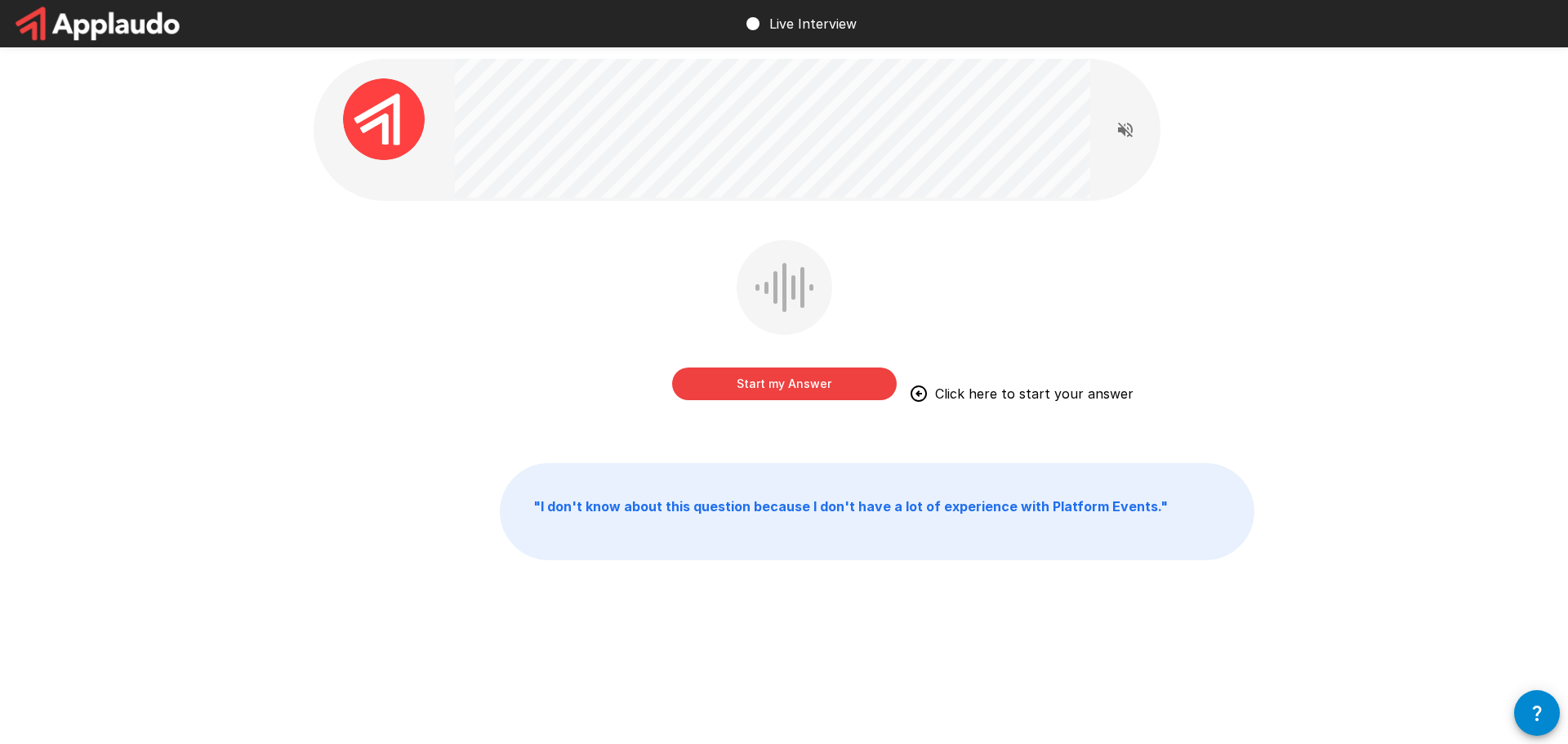
click at [783, 377] on button "Start my Answer" at bounding box center [784, 384] width 225 height 32
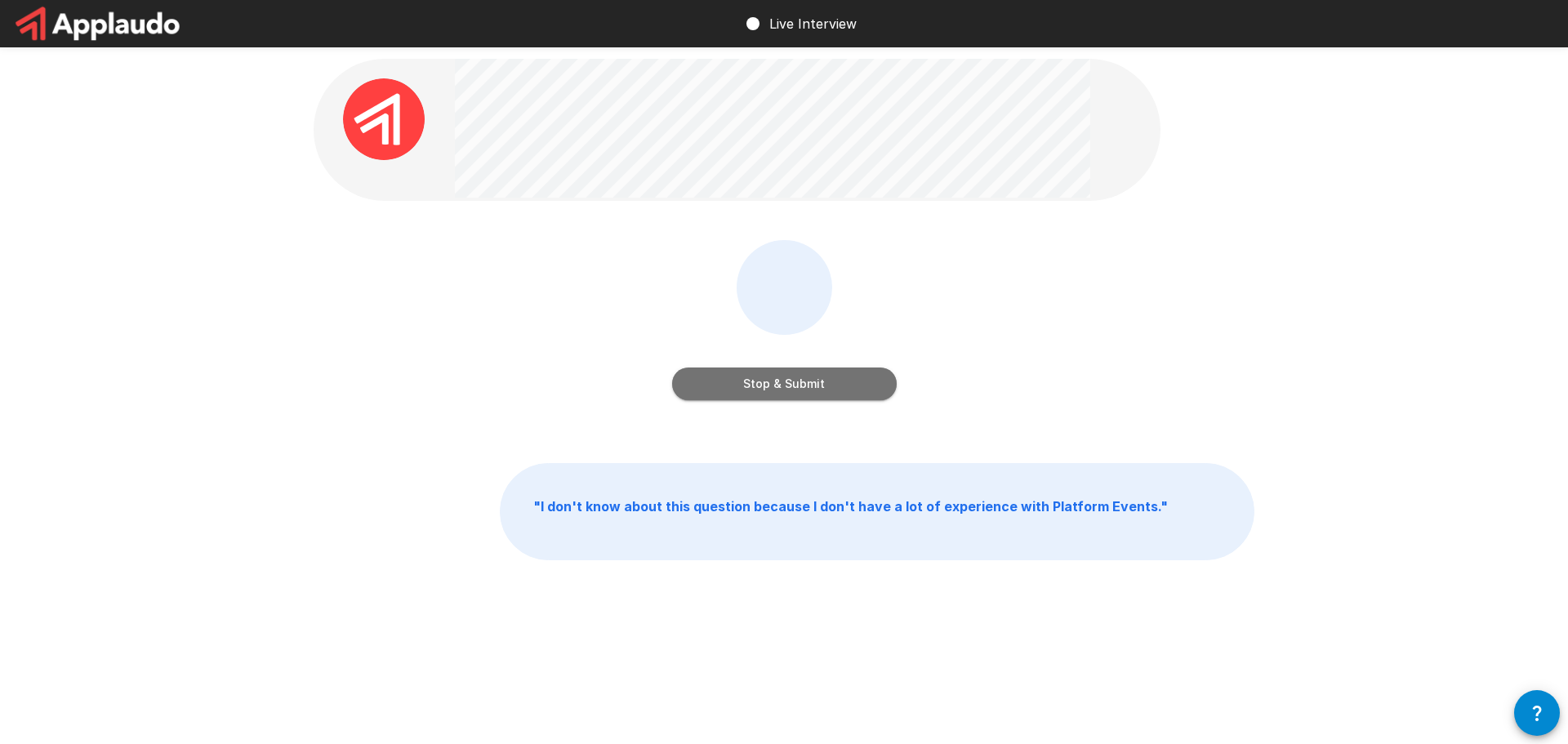
click at [783, 377] on button "Stop & Submit" at bounding box center [784, 384] width 225 height 32
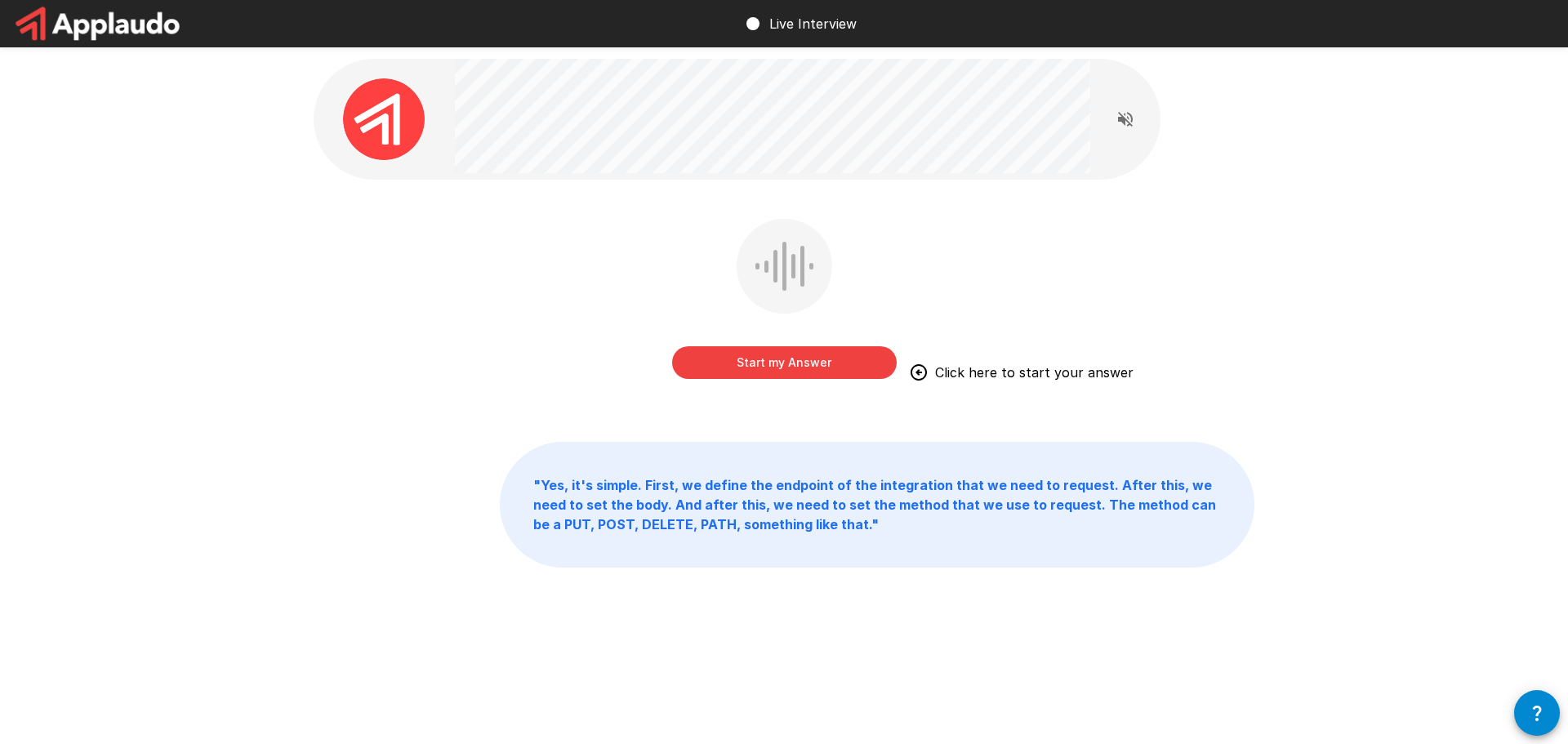
click at [761, 372] on button "Start my Answer" at bounding box center [784, 362] width 225 height 32
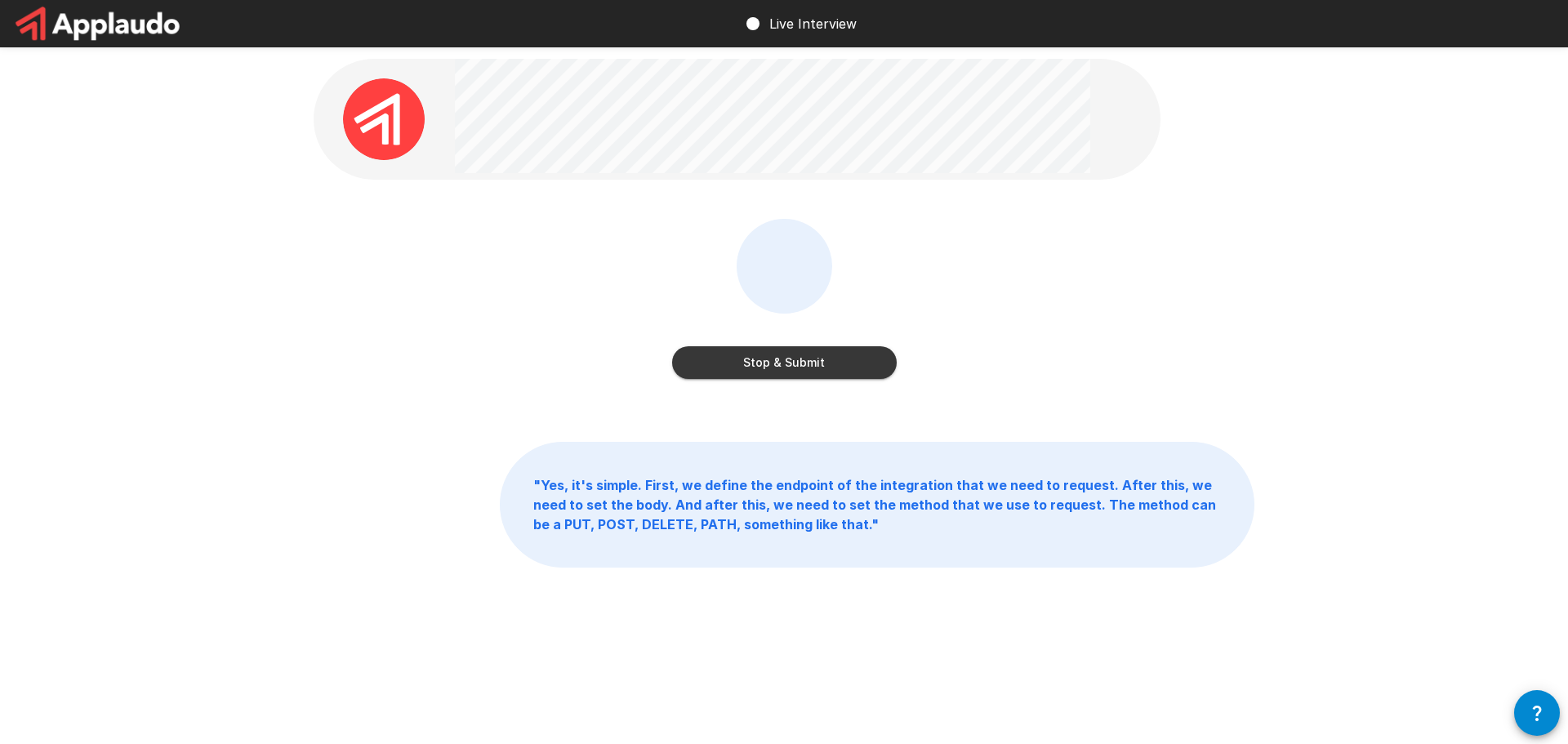
click at [761, 372] on button "Stop & Submit" at bounding box center [784, 362] width 225 height 32
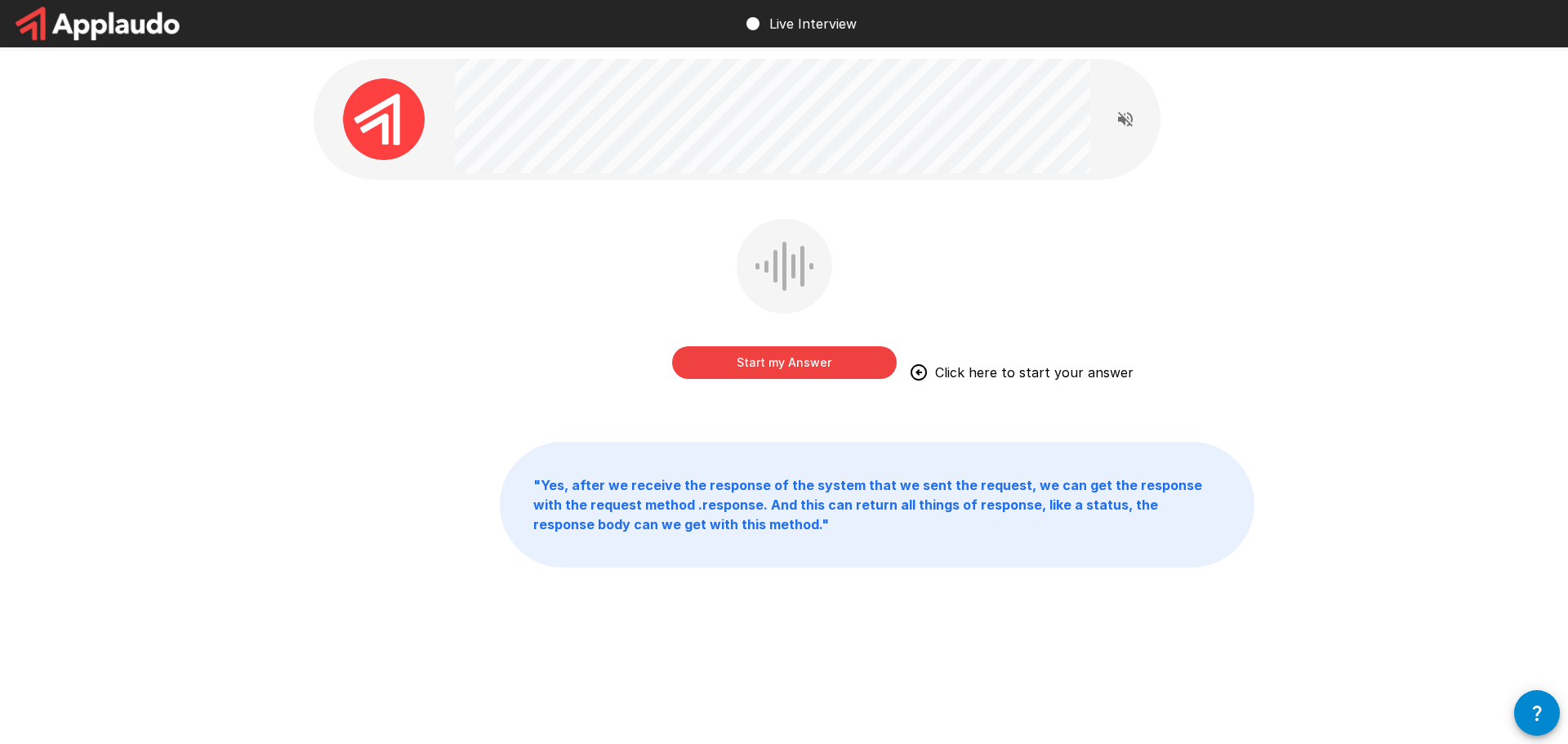
click at [761, 372] on button "Start my Answer" at bounding box center [784, 362] width 225 height 32
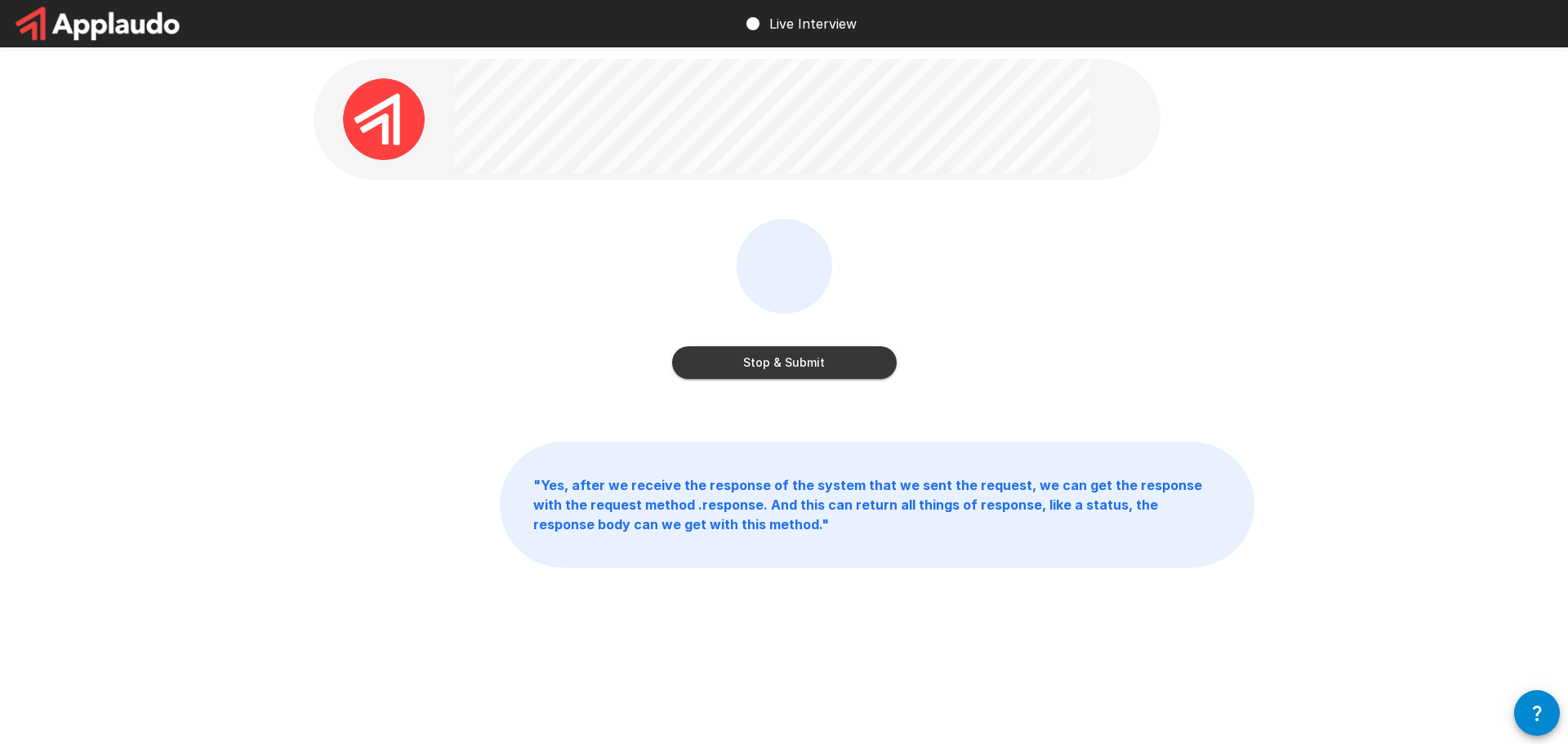
click at [761, 372] on button "Stop & Submit" at bounding box center [784, 362] width 225 height 32
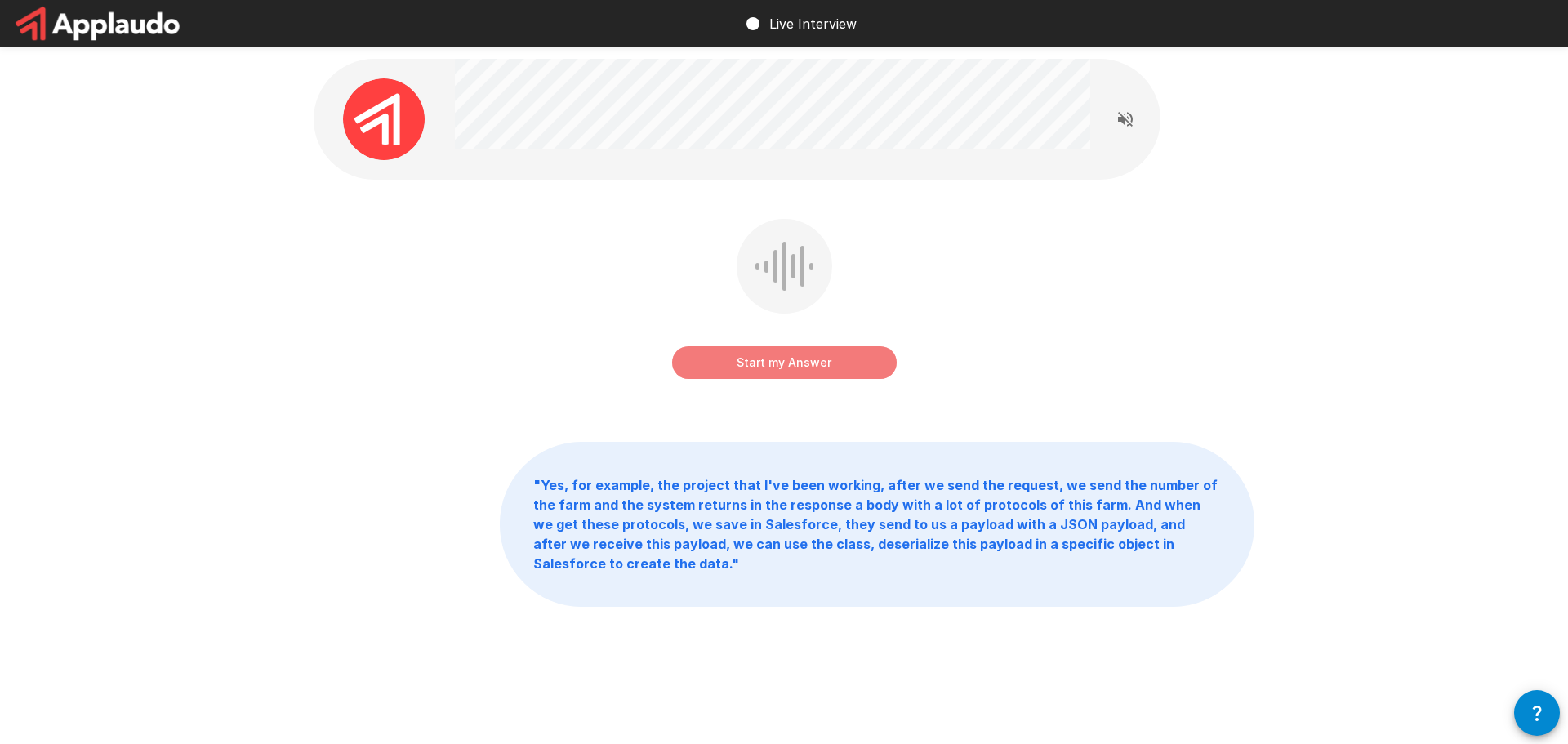
click at [761, 372] on button "Start my Answer" at bounding box center [784, 362] width 225 height 32
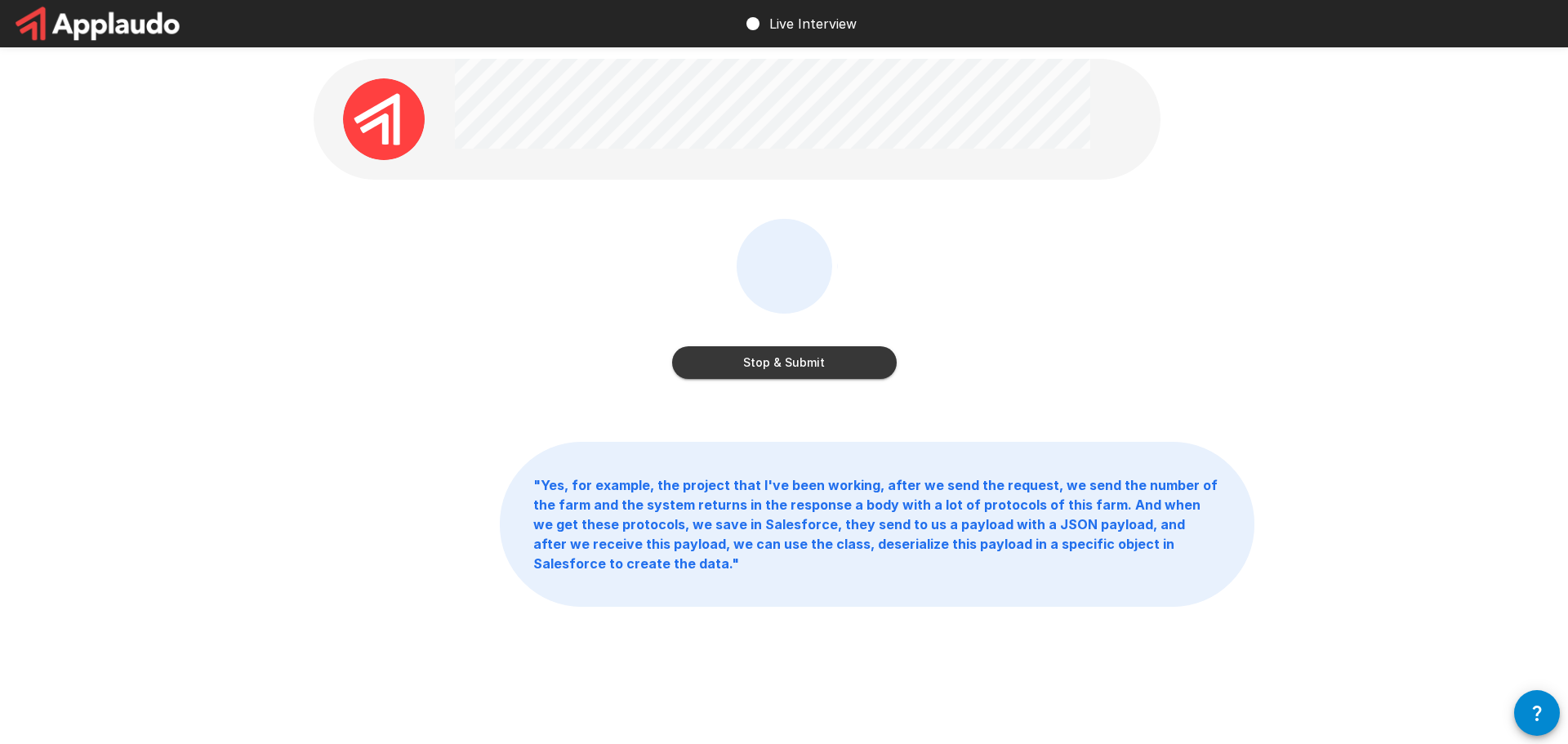
click at [760, 371] on button "Stop & Submit" at bounding box center [784, 362] width 225 height 32
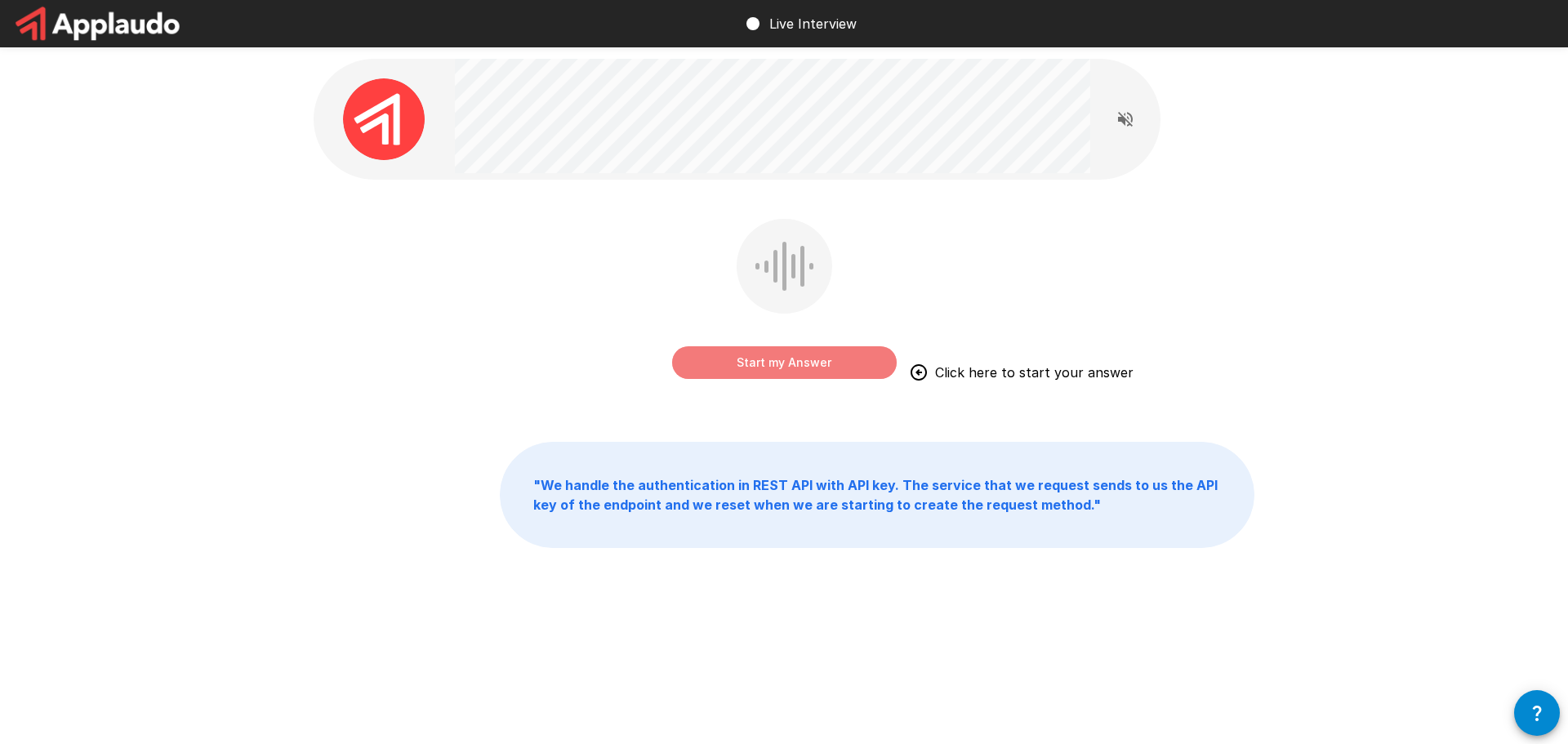
click at [761, 365] on button "Start my Answer" at bounding box center [784, 362] width 225 height 32
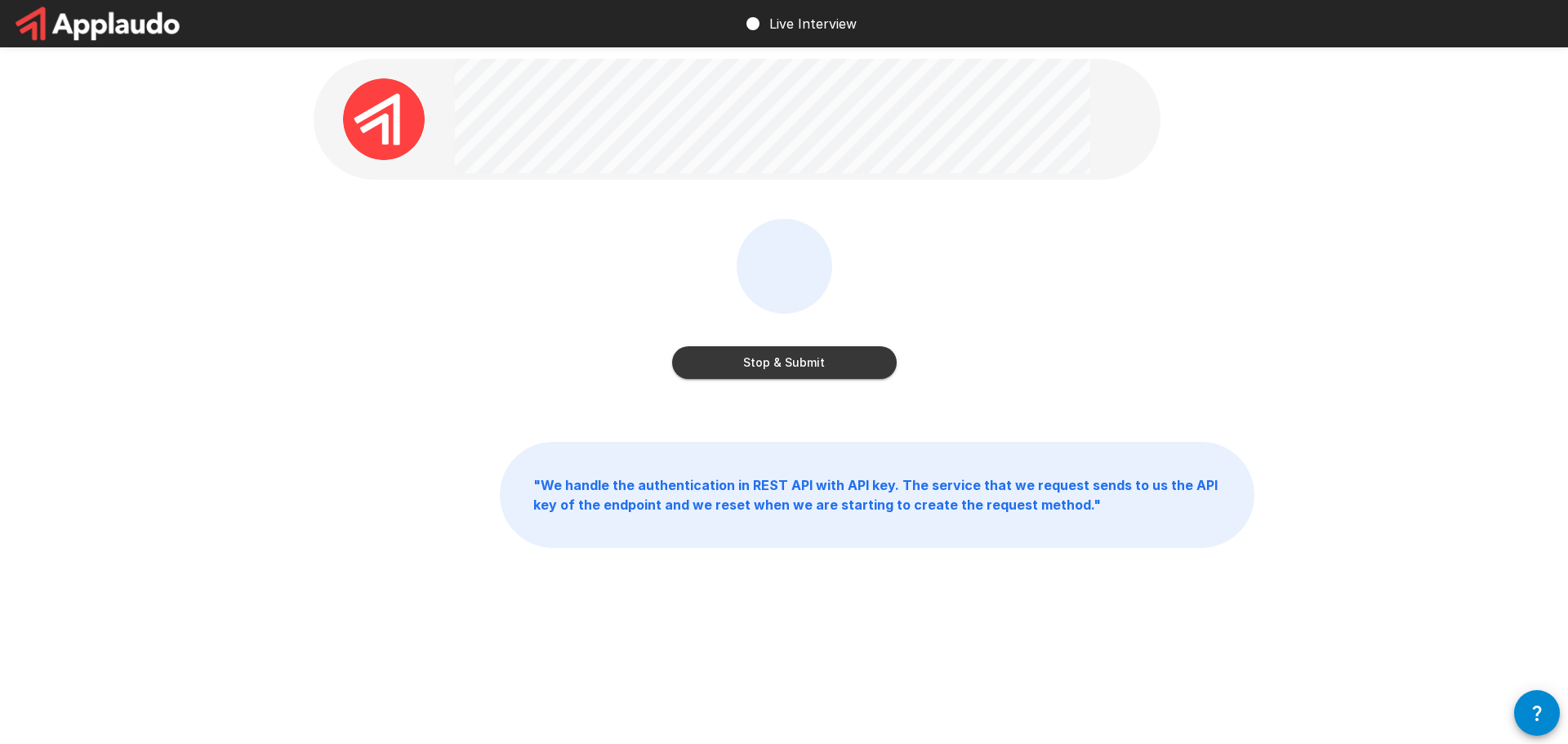
click at [759, 352] on button "Stop & Submit" at bounding box center [784, 362] width 225 height 32
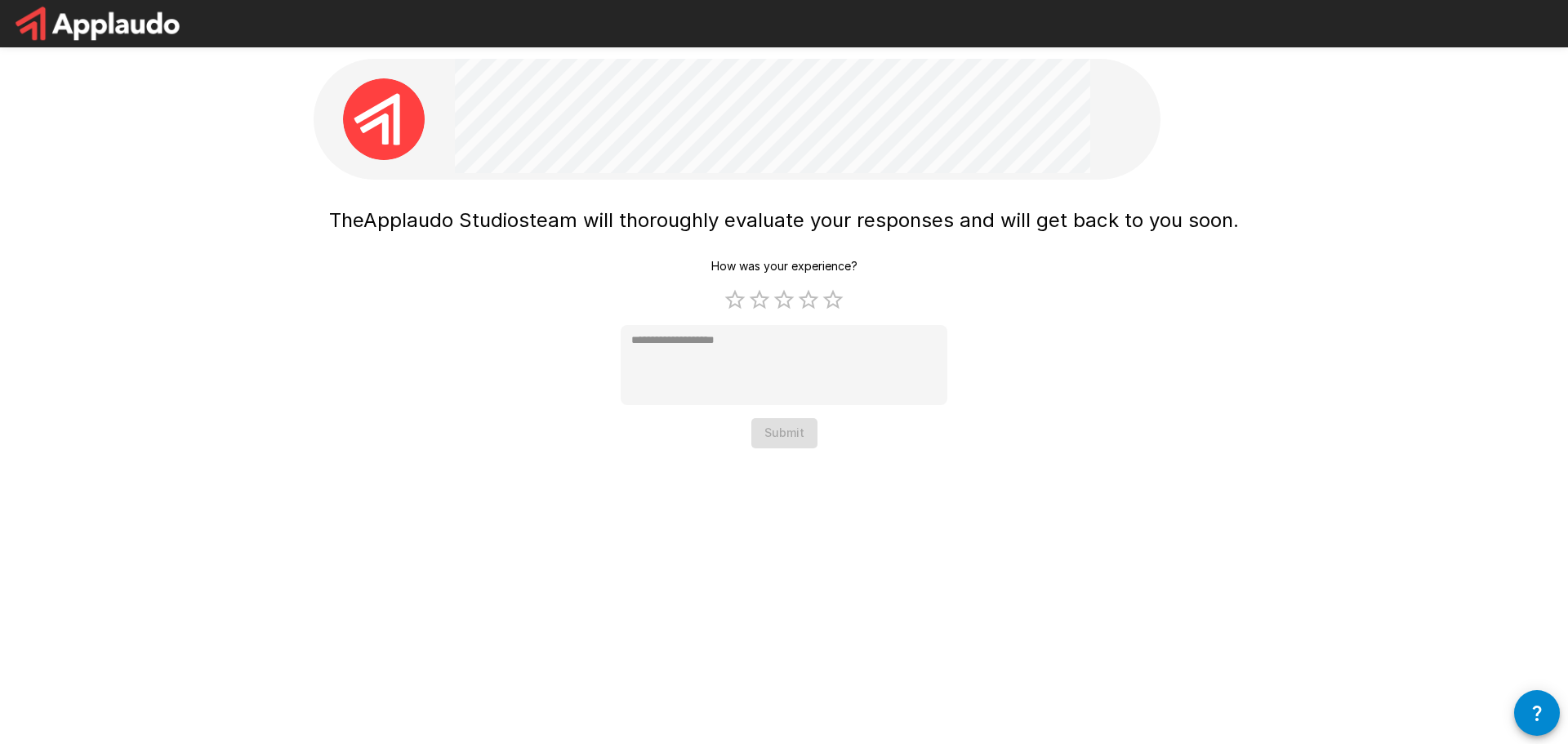
type textarea "*"
